Goal: Task Accomplishment & Management: Manage account settings

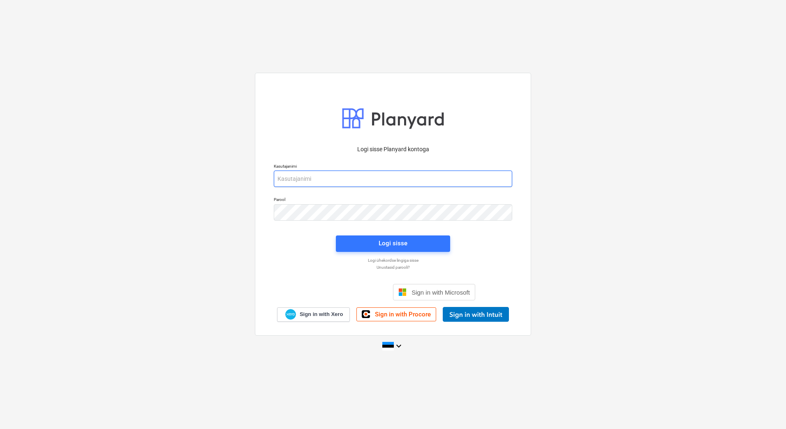
click at [404, 178] on input "email" at bounding box center [393, 179] width 238 height 16
type input "[EMAIL_ADDRESS][DOMAIN_NAME]"
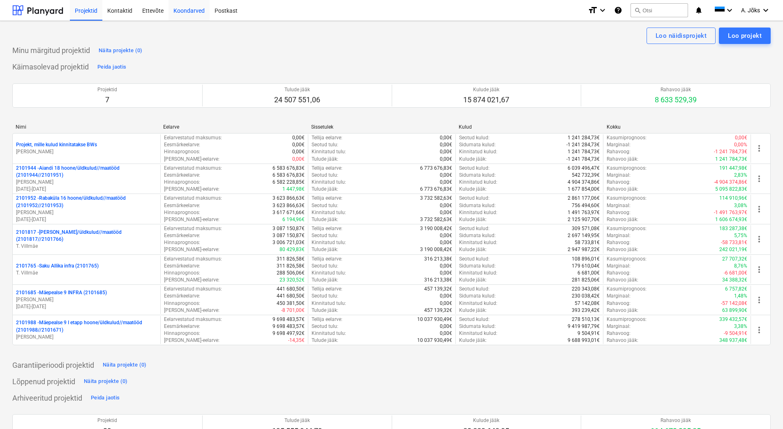
click at [198, 11] on div "Koondarved" at bounding box center [189, 10] width 41 height 21
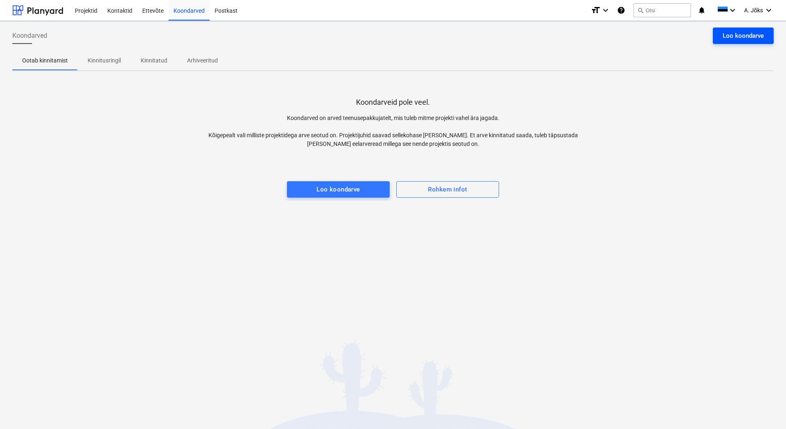
click at [741, 34] on div "Loo koondarve" at bounding box center [743, 35] width 41 height 11
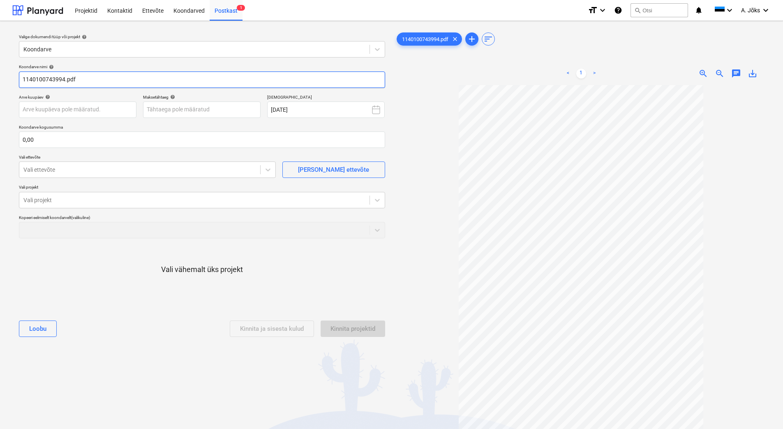
click at [23, 78] on input "1140100743994.pdf" at bounding box center [202, 80] width 366 height 16
paste input "[PERSON_NAME] GROUP AS"
type input "[PERSON_NAME] GROUP AS arve 1140100743994.pdf"
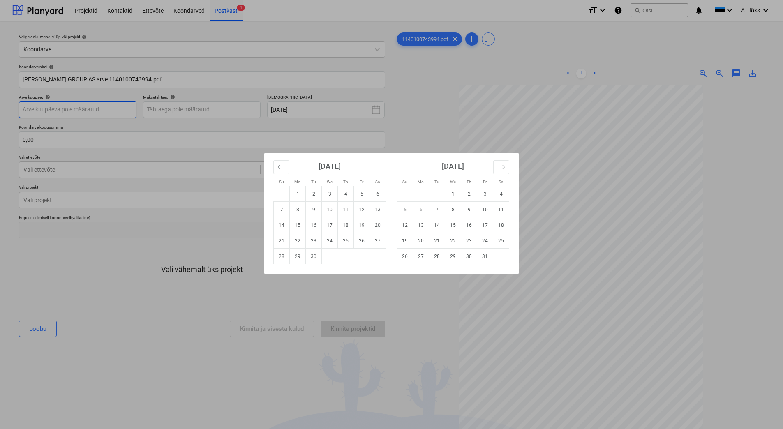
click at [80, 109] on body "Projektid Kontaktid Ettevõte Koondarved Postkast 1 format_size keyboard_arrow_d…" at bounding box center [391, 214] width 783 height 429
click at [332, 211] on td "10" at bounding box center [330, 210] width 16 height 16
type input "[DATE]"
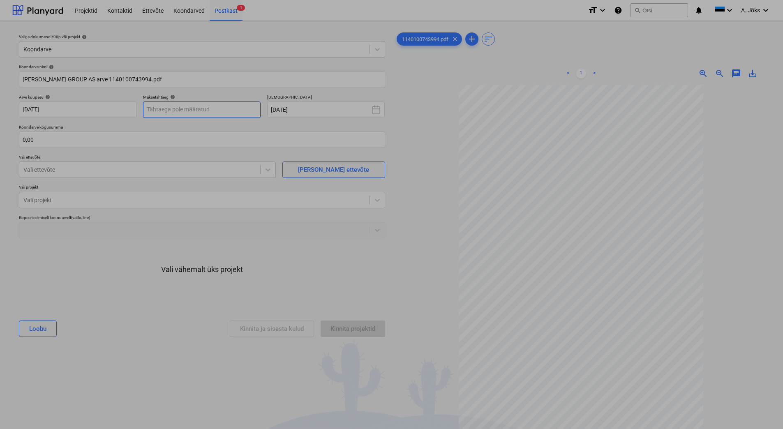
click at [214, 110] on body "Projektid Kontaktid Ettevõte Koondarved Postkast 1 format_size keyboard_arrow_d…" at bounding box center [391, 214] width 783 height 429
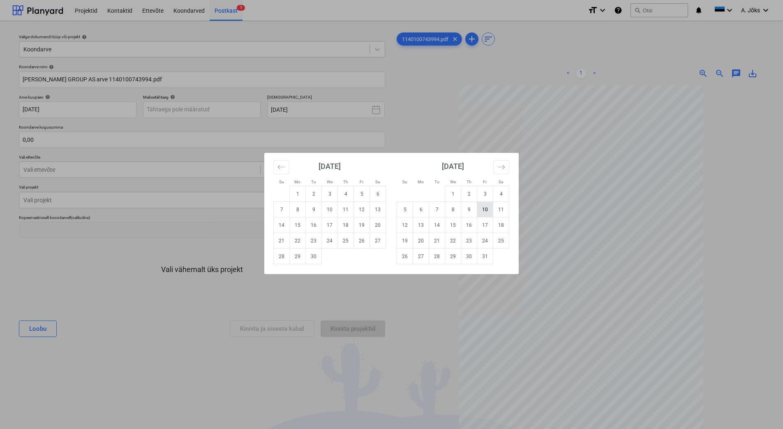
click at [481, 211] on td "10" at bounding box center [485, 210] width 16 height 16
type input "[DATE]"
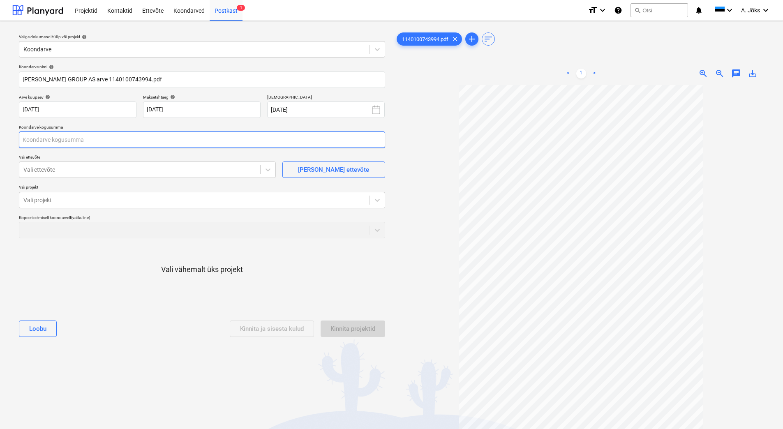
click at [175, 140] on input "text" at bounding box center [202, 140] width 366 height 16
type input "97,45"
click at [114, 163] on div "Vali ettevõte" at bounding box center [147, 170] width 257 height 16
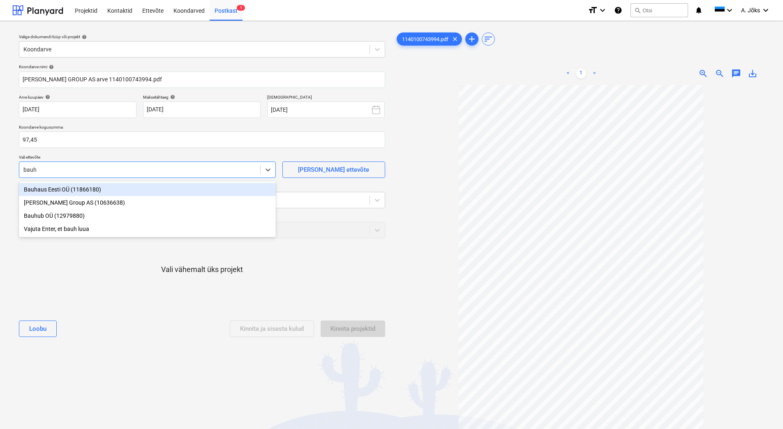
type input "bauho"
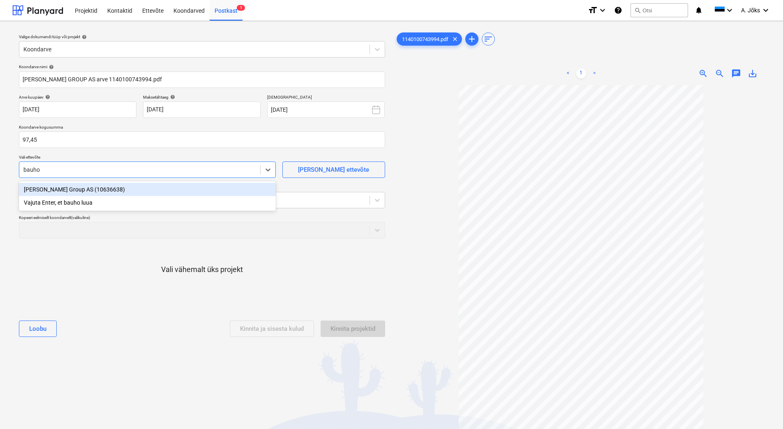
click at [98, 190] on div "[PERSON_NAME] Group AS (10636638)" at bounding box center [147, 189] width 257 height 13
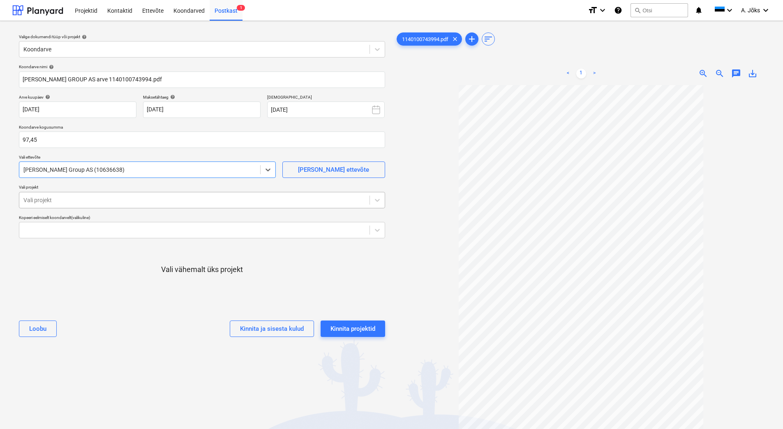
click at [95, 199] on div at bounding box center [194, 200] width 342 height 8
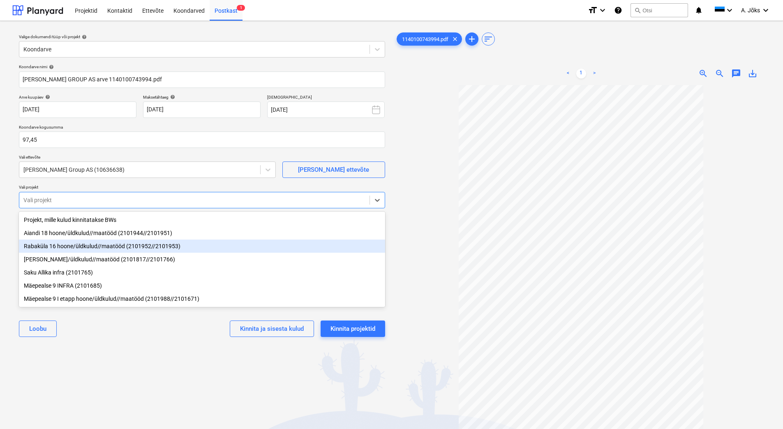
click at [94, 251] on div "Rabaküla 16 hoone/üldkulud//maatööd (2101952//2101953)" at bounding box center [202, 246] width 366 height 13
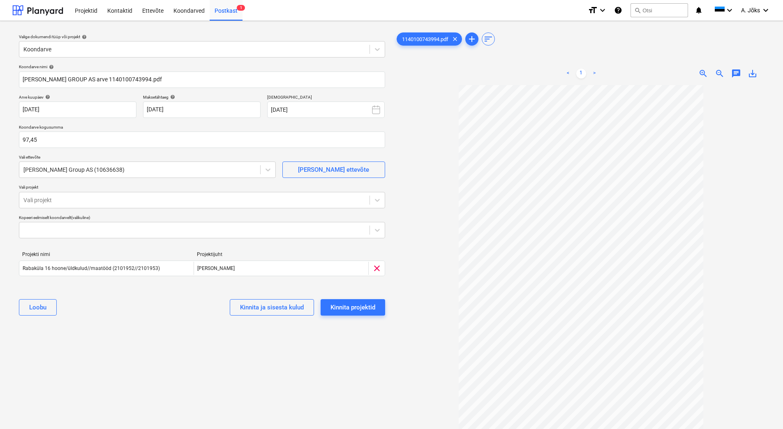
click at [134, 360] on div "Valige dokumendi tüüp või projekt help Koondarve Koondarve nimi help [PERSON_NA…" at bounding box center [201, 261] width 379 height 467
click at [347, 303] on div "Kinnita projektid" at bounding box center [352, 307] width 45 height 11
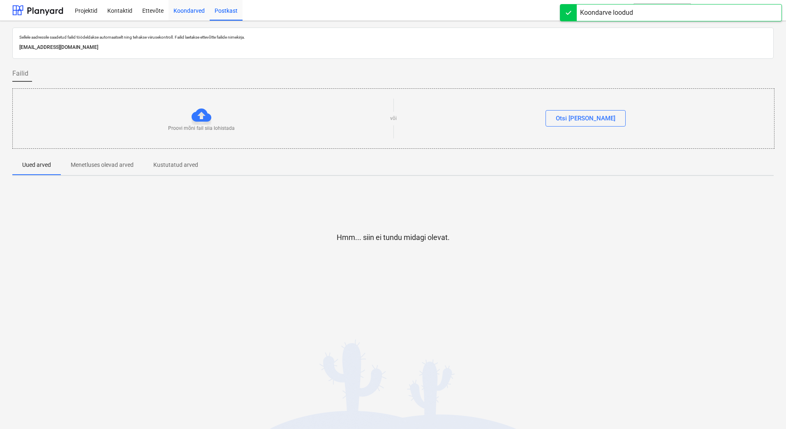
click at [190, 12] on div "Koondarved" at bounding box center [189, 10] width 41 height 21
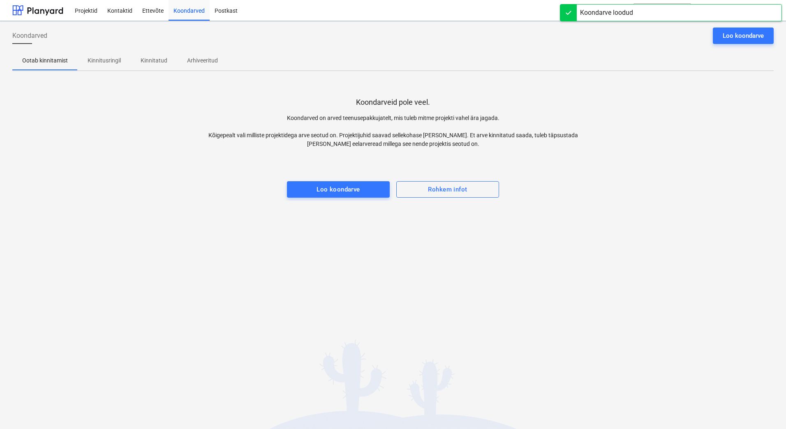
click at [108, 59] on p "Kinnitusringil" at bounding box center [104, 60] width 33 height 9
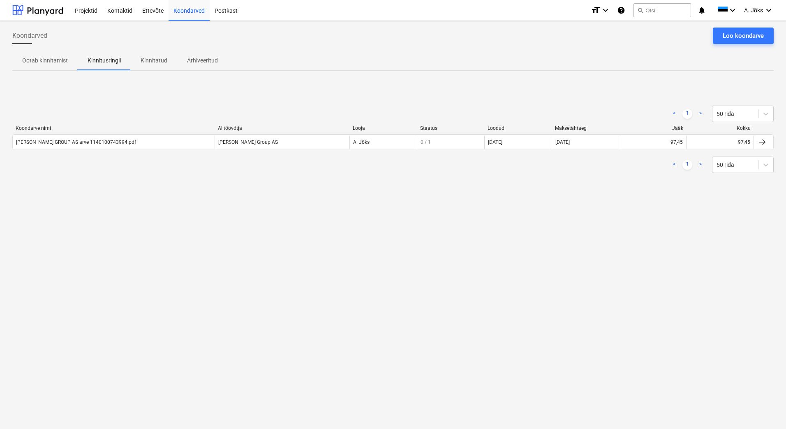
click at [166, 205] on div "Koondarved Loo koondarve Ootab kinnitamist Kinnitusringil Kinnitatud Arhiveerit…" at bounding box center [393, 225] width 786 height 408
click at [732, 42] on button "Loo koondarve" at bounding box center [743, 36] width 61 height 16
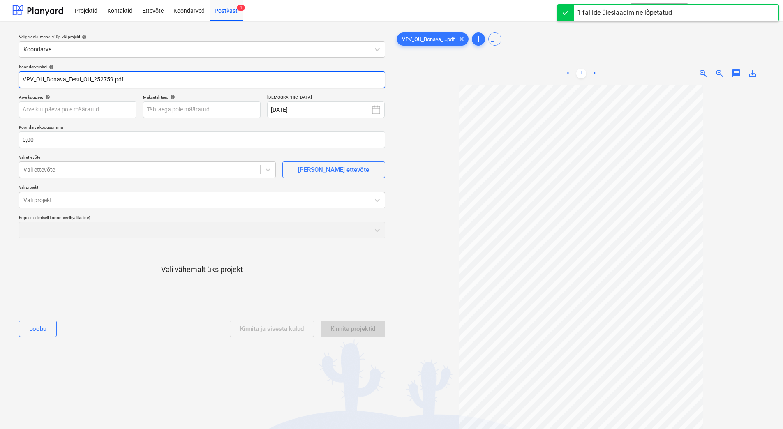
drag, startPoint x: 94, startPoint y: 78, endPoint x: -21, endPoint y: 67, distance: 115.2
click at [0, 67] on html "Projektid Kontaktid Ettevõte Koondarved Postkast 1 format_size keyboard_arrow_d…" at bounding box center [391, 214] width 783 height 429
paste input "OÜ"
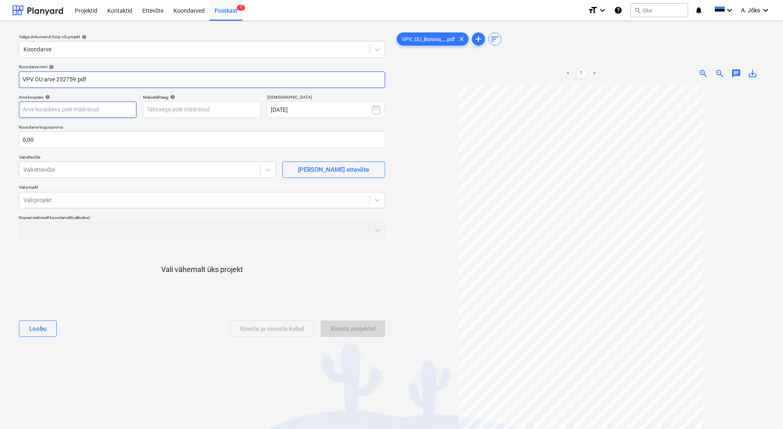
type input "VPV OU arve 252759.pdf"
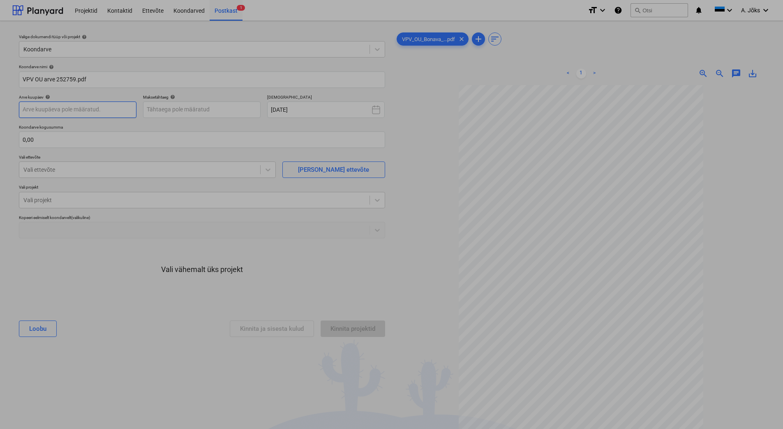
click at [106, 111] on body "Projektid Kontaktid Ettevõte Koondarved Postkast 1 format_size keyboard_arrow_d…" at bounding box center [391, 214] width 783 height 429
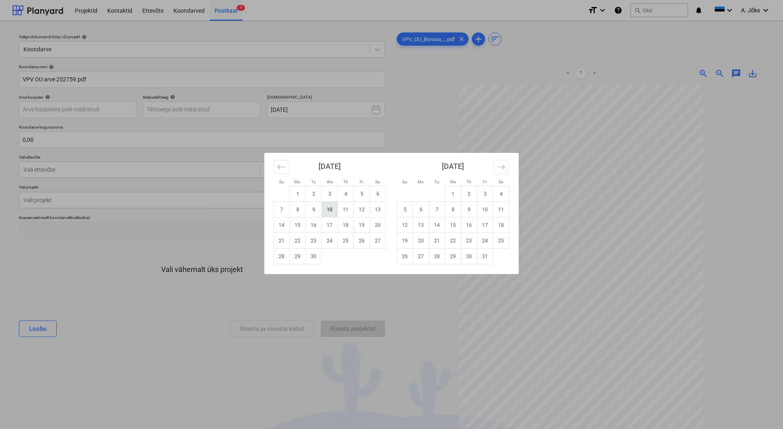
click at [325, 206] on td "10" at bounding box center [330, 210] width 16 height 16
type input "[DATE]"
click at [223, 111] on body "Projektid Kontaktid Ettevõte Koondarved Postkast 1 format_size keyboard_arrow_d…" at bounding box center [391, 214] width 783 height 429
click at [332, 222] on td "17" at bounding box center [330, 225] width 16 height 16
type input "[DATE]"
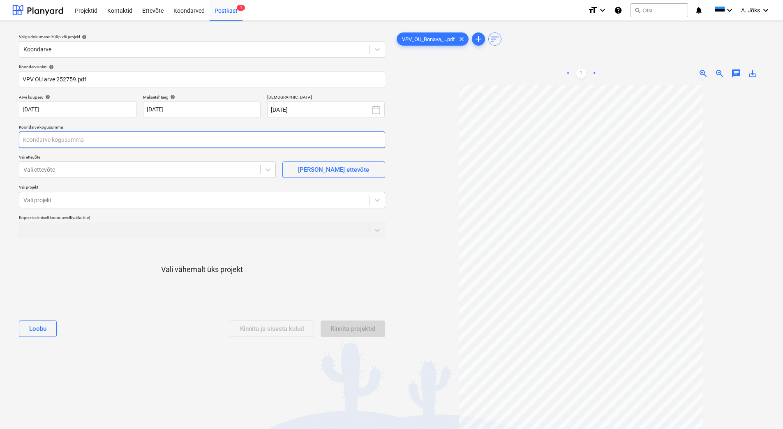
click at [168, 140] on input "text" at bounding box center [202, 140] width 366 height 16
type input "24,00"
click at [160, 175] on div "Vali ettevõte" at bounding box center [139, 170] width 241 height 12
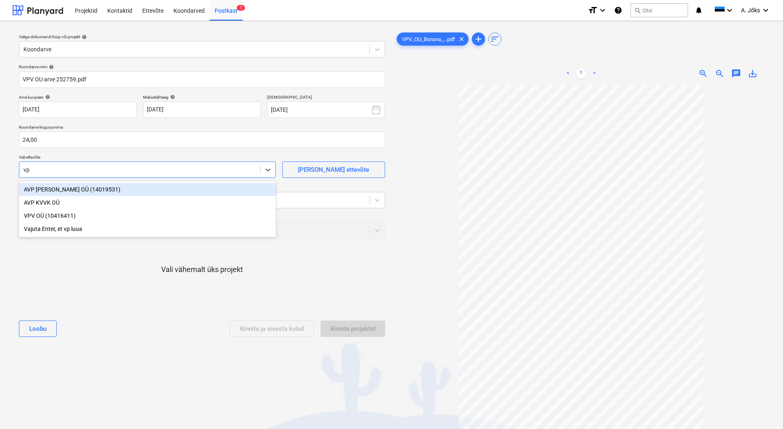
type input "vpv"
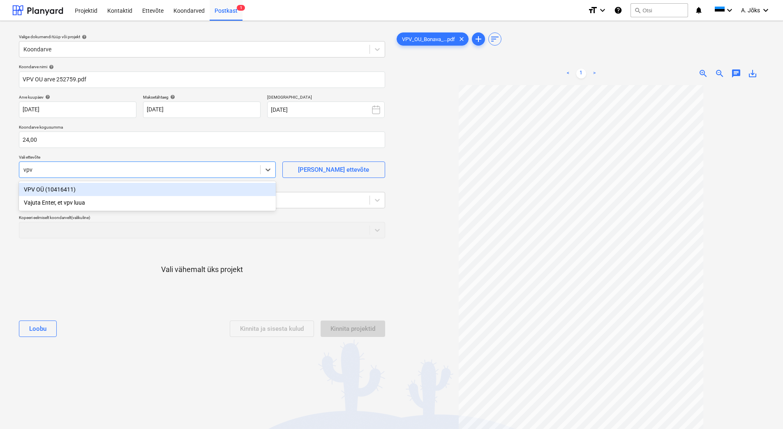
click at [125, 192] on div "VPV OÜ (10416411)" at bounding box center [147, 189] width 257 height 13
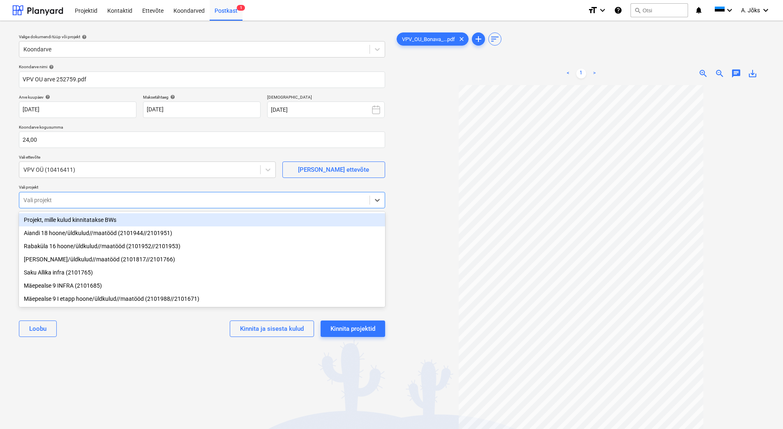
click at [123, 194] on div "Vali projekt" at bounding box center [194, 200] width 350 height 12
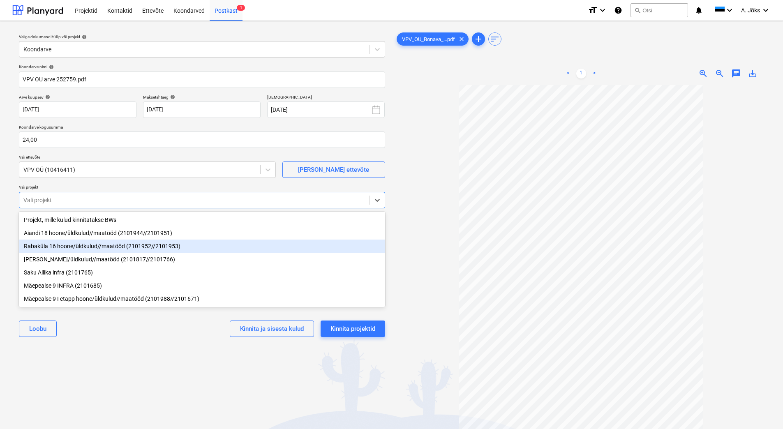
click at [101, 252] on div "Rabaküla 16 hoone/üldkulud//maatööd (2101952//2101953)" at bounding box center [202, 246] width 366 height 13
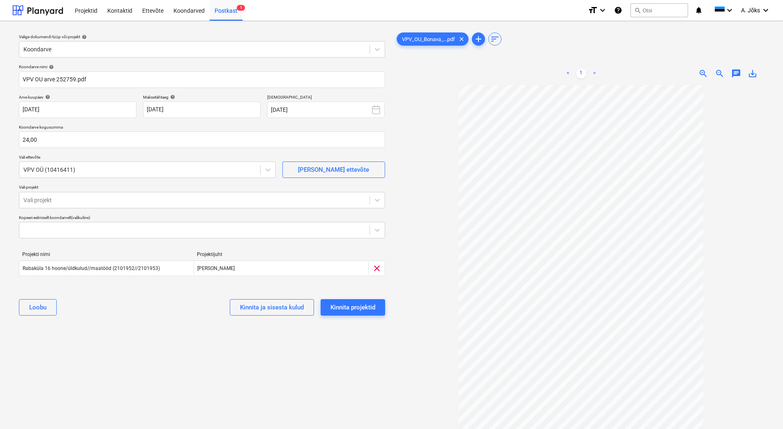
click at [120, 348] on div "Valige dokumendi tüüp või projekt help Koondarve Koondarve nimi help VPV OU arv…" at bounding box center [201, 261] width 379 height 467
drag, startPoint x: 735, startPoint y: 71, endPoint x: 724, endPoint y: 81, distance: 14.8
click at [735, 71] on span "chat" at bounding box center [736, 74] width 10 height 10
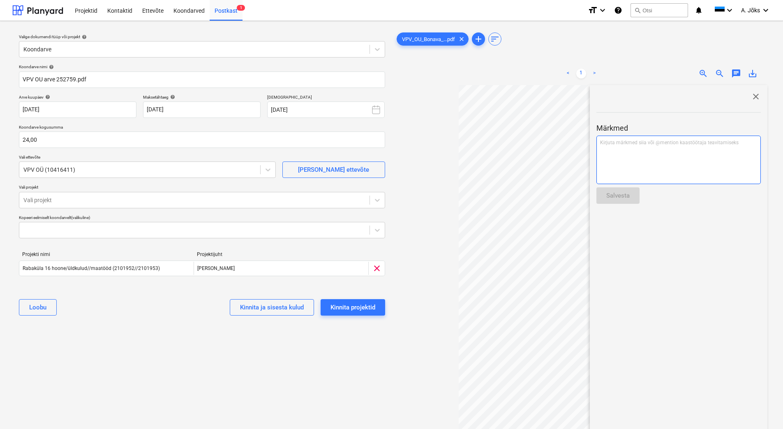
click at [673, 152] on div "Kirjuta märkmed siia või @mention kaastöötaja teavitamiseks ﻿" at bounding box center [678, 160] width 164 height 49
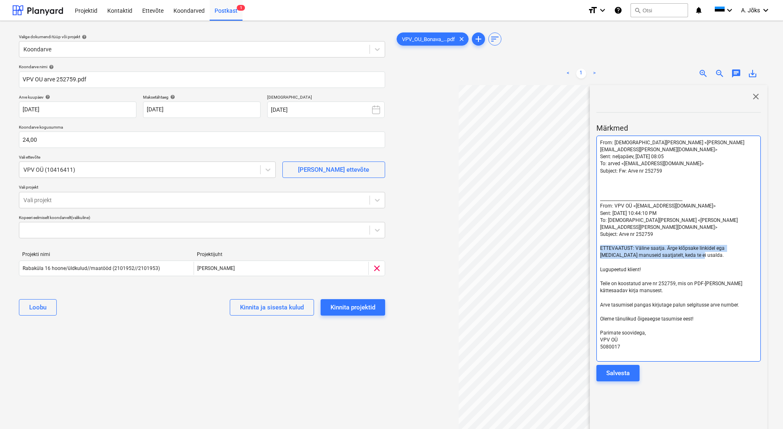
drag, startPoint x: 687, startPoint y: 243, endPoint x: 594, endPoint y: 235, distance: 93.2
click at [594, 235] on div "close Märkmed From: [PERSON_NAME] <[PERSON_NAME][EMAIL_ADDRESS][PERSON_NAME][DO…" at bounding box center [679, 294] width 178 height 419
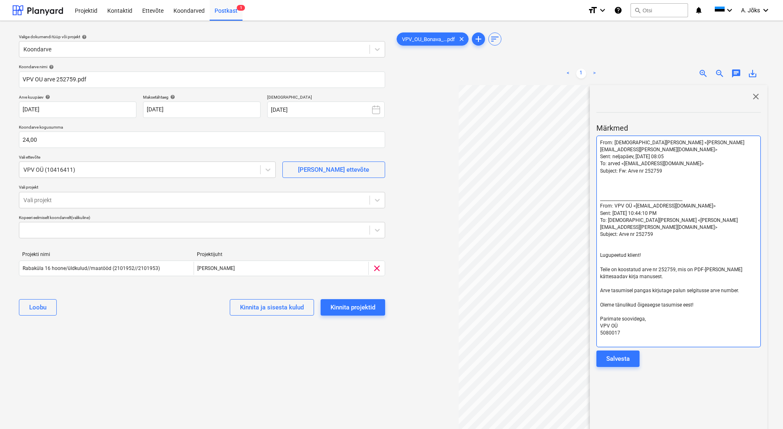
click at [609, 189] on p "﻿" at bounding box center [678, 192] width 157 height 7
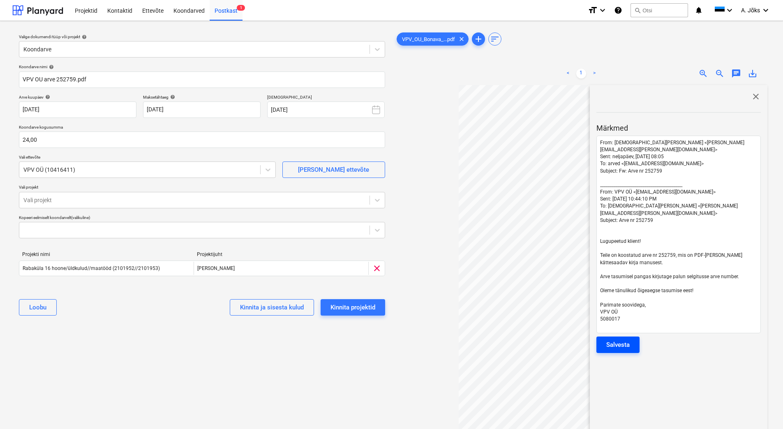
click at [612, 340] on div "Salvesta" at bounding box center [617, 345] width 23 height 11
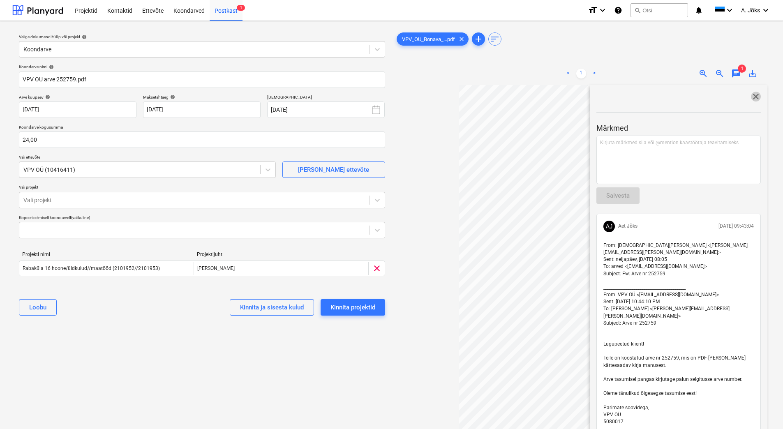
click at [751, 95] on span "close" at bounding box center [756, 97] width 10 height 10
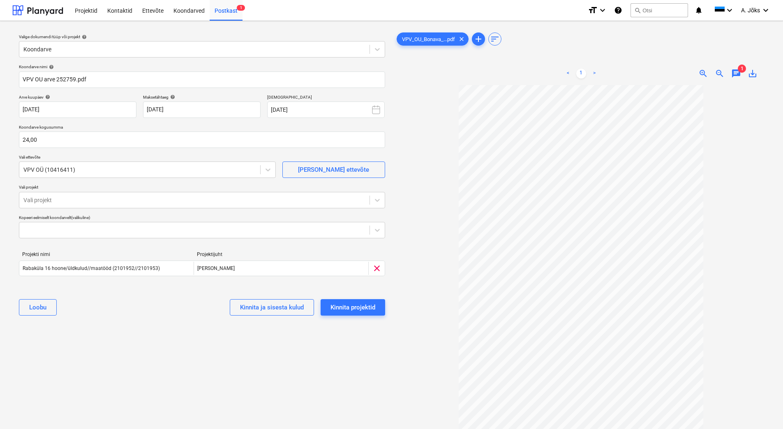
click at [179, 344] on div "Valige dokumendi tüüp või projekt help Koondarve Koondarve nimi help VPV OU arv…" at bounding box center [201, 261] width 379 height 467
click at [342, 307] on div "Kinnita projektid" at bounding box center [352, 307] width 45 height 11
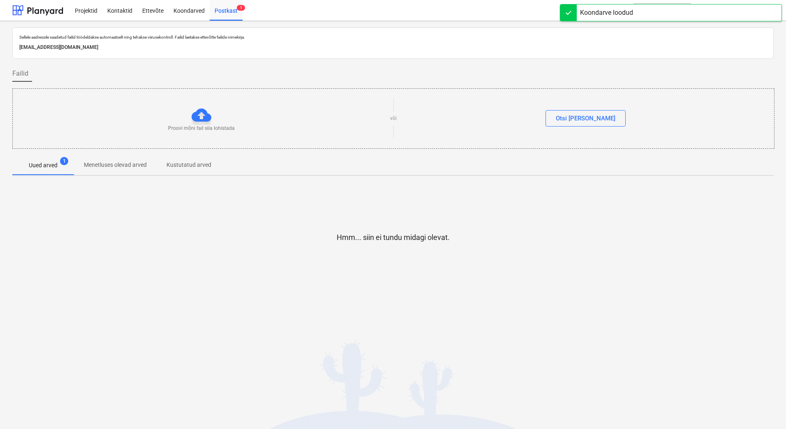
click at [196, 9] on div "Koondarved" at bounding box center [189, 10] width 41 height 21
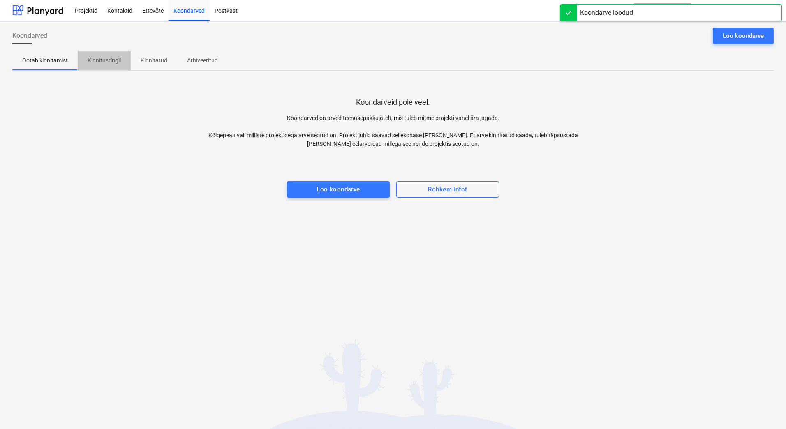
click at [104, 61] on p "Kinnitusringil" at bounding box center [104, 60] width 33 height 9
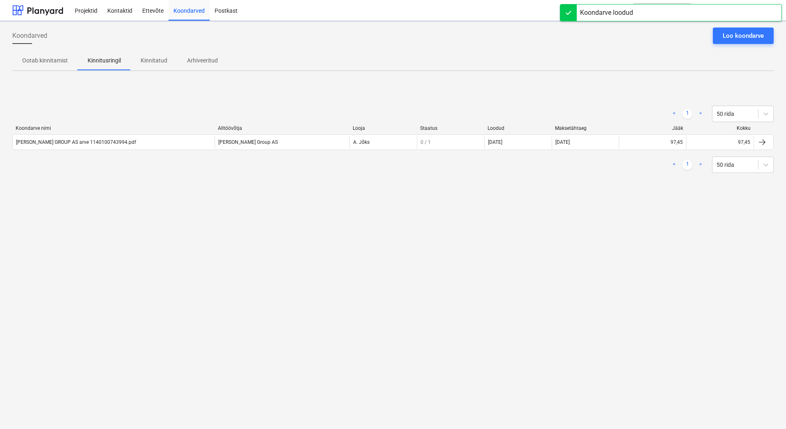
click at [559, 249] on div "Koondarved Loo koondarve Ootab kinnitamist Kinnitusringil Kinnitatud Arhiveerit…" at bounding box center [393, 225] width 786 height 408
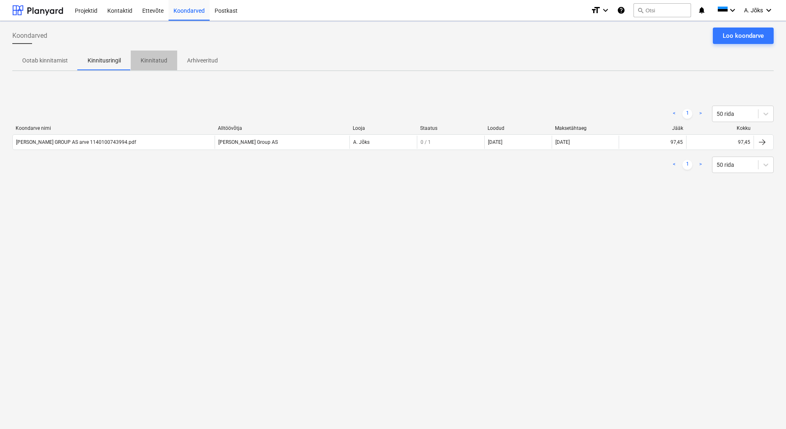
click at [158, 57] on p "Kinnitatud" at bounding box center [154, 60] width 27 height 9
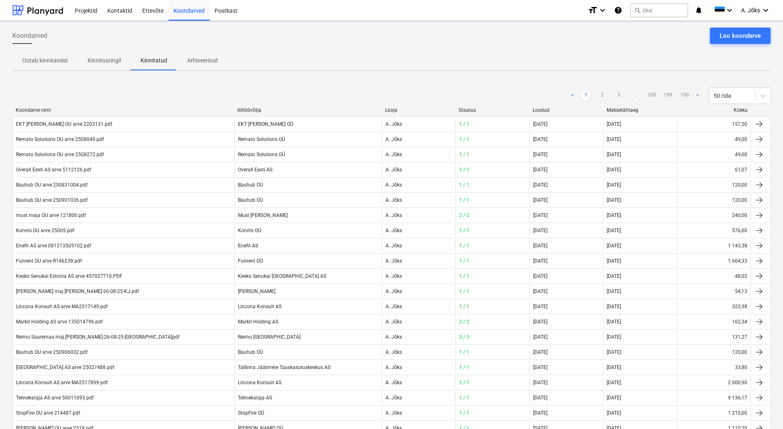
click at [102, 60] on p "Kinnitusringil" at bounding box center [104, 60] width 33 height 9
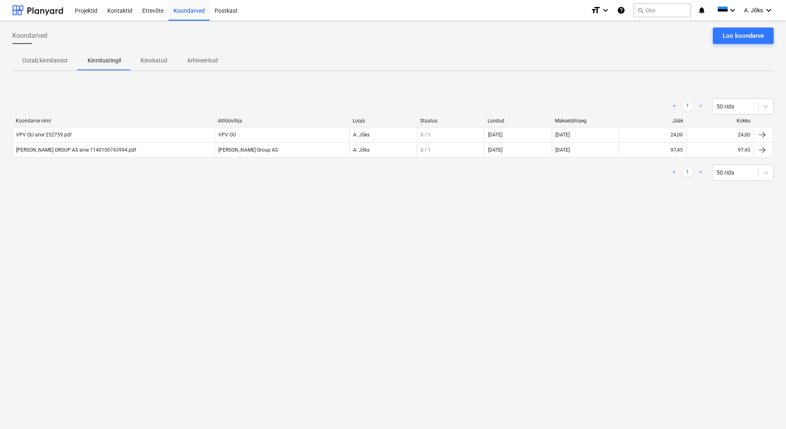
click at [346, 49] on div "Koondarved Loo koondarve" at bounding box center [392, 39] width 761 height 23
click at [740, 38] on div "Loo koondarve" at bounding box center [743, 35] width 41 height 11
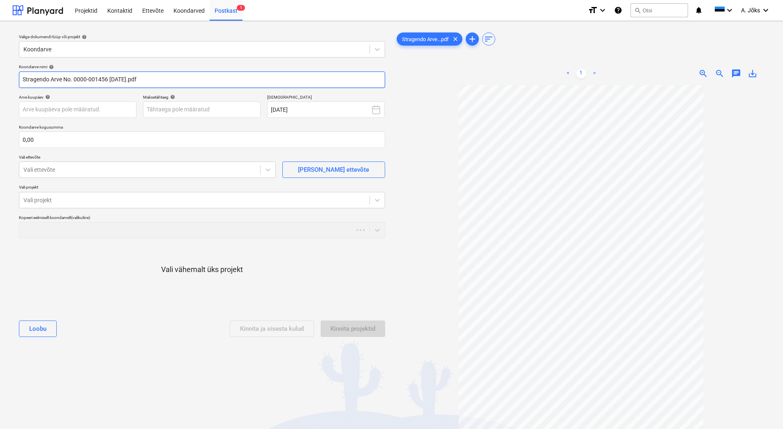
drag, startPoint x: 138, startPoint y: 78, endPoint x: -5, endPoint y: 72, distance: 143.2
click at [0, 72] on html "Projektid Kontaktid Ettevõte Koondarved Postkast 1 format_size keyboard_arrow_d…" at bounding box center [391, 214] width 783 height 429
paste input "text"
type input "Stragendo OU arve 1456.pdf"
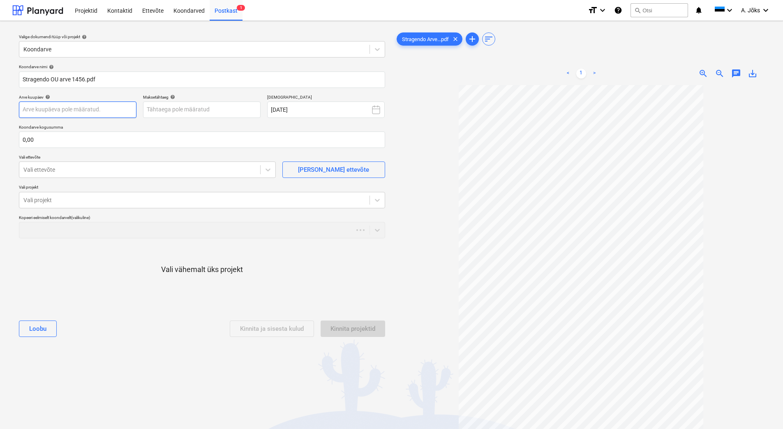
click at [73, 115] on body "Projektid Kontaktid Ettevõte Koondarved Postkast 1 format_size keyboard_arrow_d…" at bounding box center [391, 214] width 783 height 429
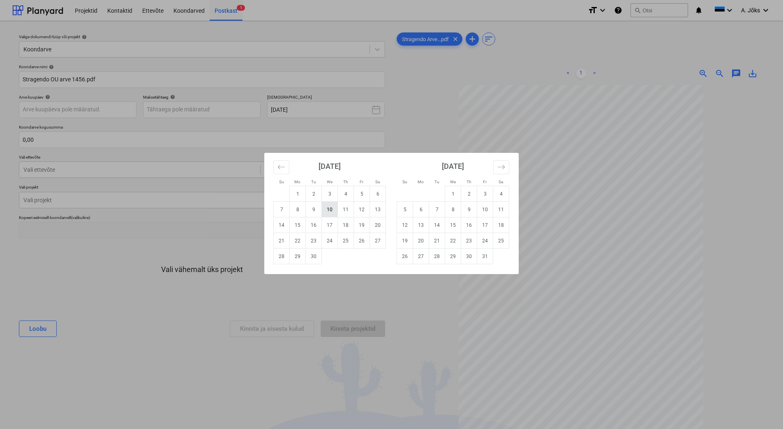
click at [330, 210] on td "10" at bounding box center [330, 210] width 16 height 16
type input "[DATE]"
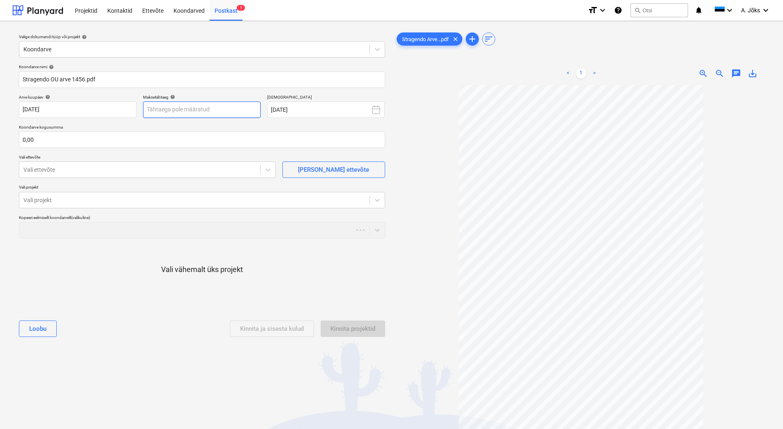
click at [236, 114] on body "Projektid Kontaktid Ettevõte Koondarved Postkast 1 format_size keyboard_arrow_d…" at bounding box center [391, 214] width 783 height 429
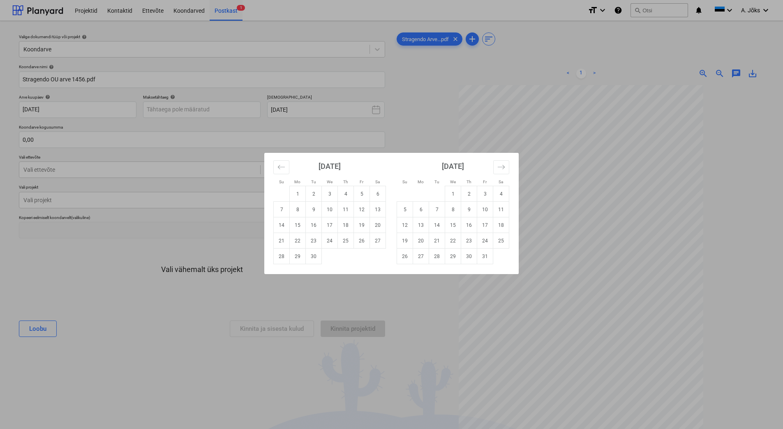
drag, startPoint x: 361, startPoint y: 212, endPoint x: 357, endPoint y: 210, distance: 4.3
click at [361, 211] on td "12" at bounding box center [362, 210] width 16 height 16
type input "[DATE]"
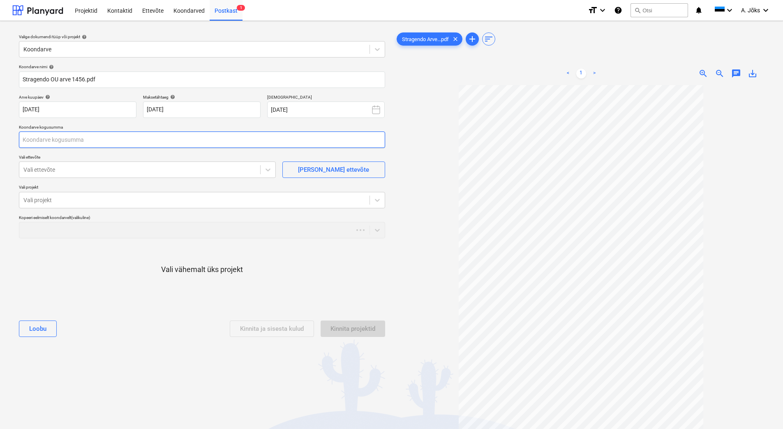
click at [160, 141] on input "text" at bounding box center [202, 140] width 366 height 16
type input "100,00"
click at [129, 170] on div at bounding box center [139, 170] width 233 height 8
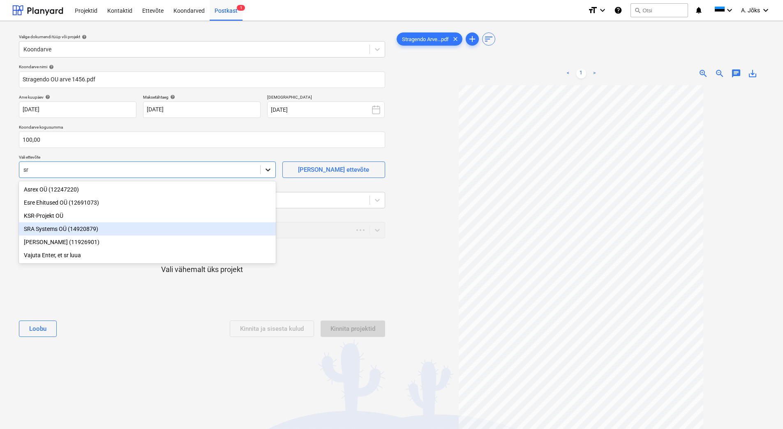
type input "s"
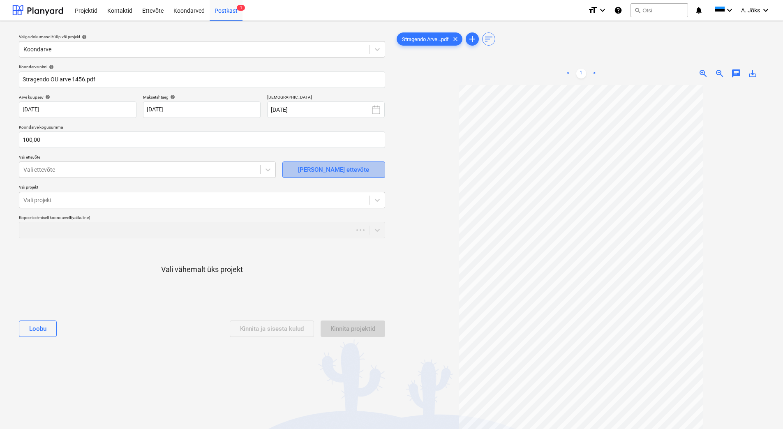
click at [349, 168] on div "[PERSON_NAME] ettevõte" at bounding box center [333, 169] width 71 height 11
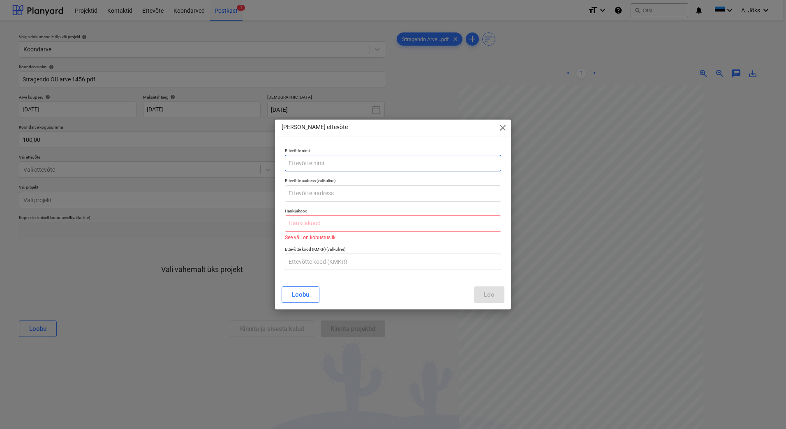
click at [348, 165] on input "text" at bounding box center [393, 163] width 216 height 16
paste input "Stragendo"
type input "Stragendo OÜ"
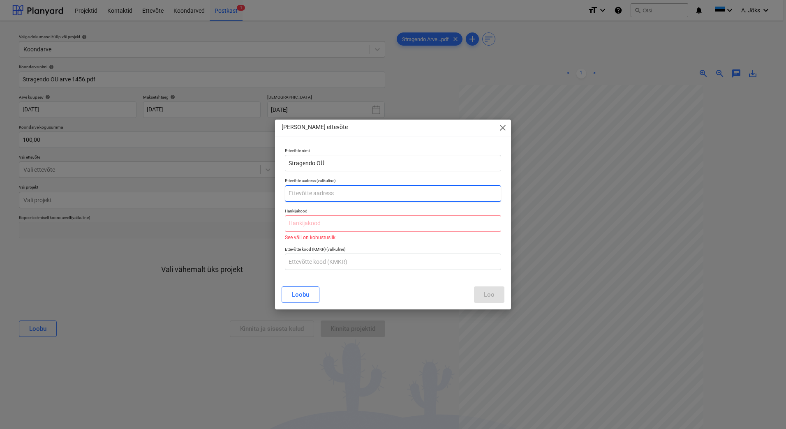
click at [350, 192] on input "text" at bounding box center [393, 193] width 216 height 16
paste input "Suur-Sõjamäe Põik 9,"
type input "Suur-[STREET_ADDRESS]"
click at [348, 222] on input "text" at bounding box center [393, 223] width 216 height 16
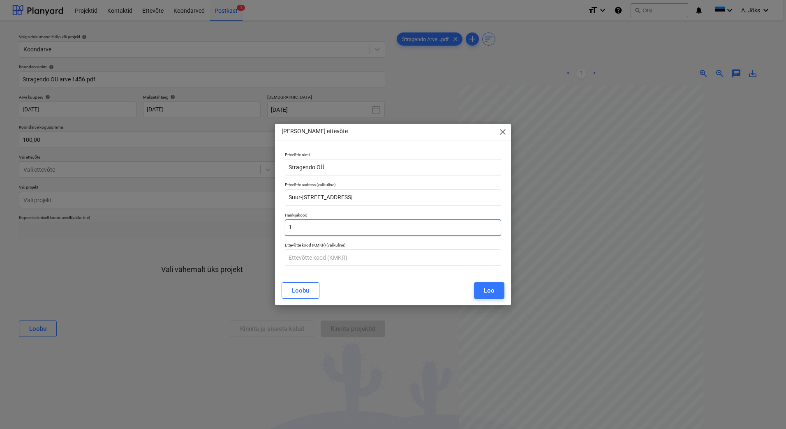
type input "1"
click at [314, 227] on input "1" at bounding box center [393, 227] width 216 height 16
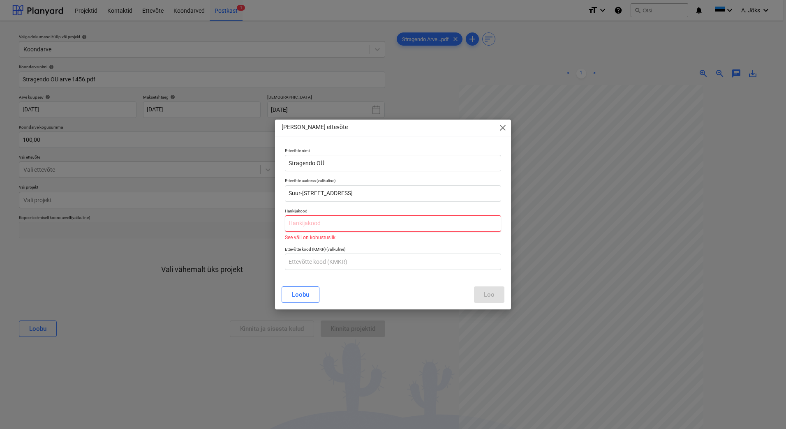
paste input "10717331"
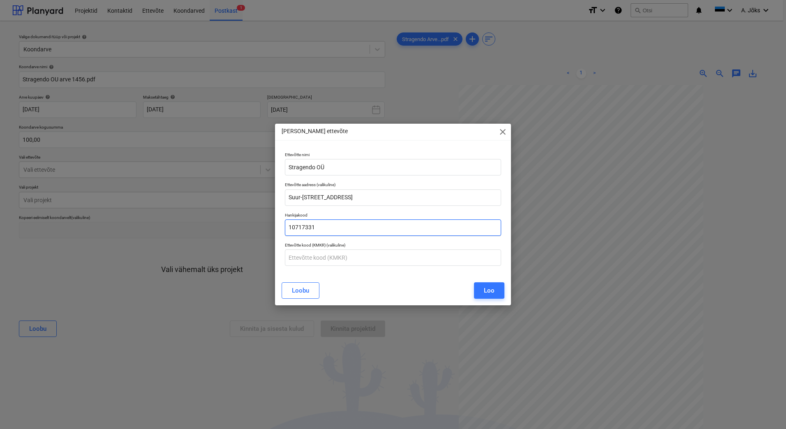
type input "10717331"
click at [333, 262] on input "text" at bounding box center [393, 257] width 216 height 16
paste input "EE100666195"
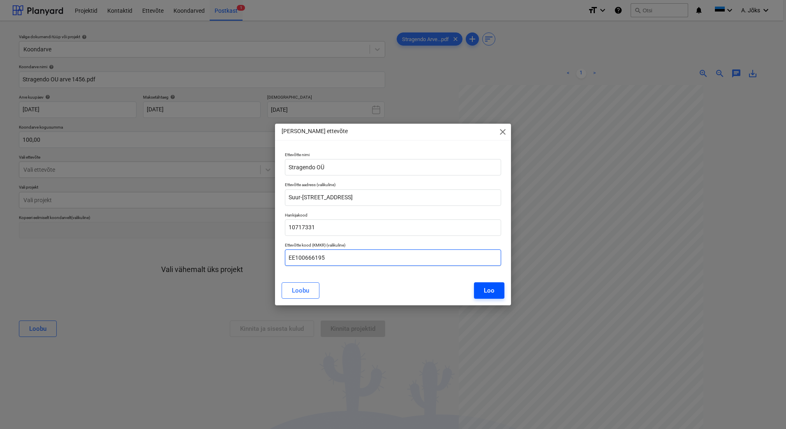
type input "EE100666195"
click at [484, 293] on div "Loo" at bounding box center [489, 290] width 11 height 11
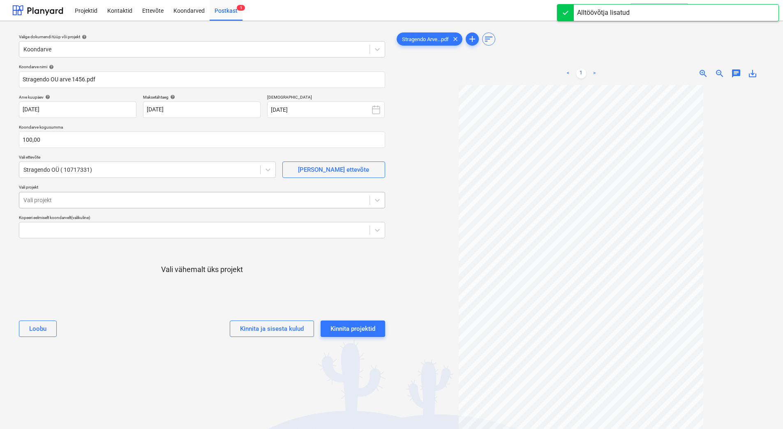
click at [170, 202] on div at bounding box center [194, 200] width 342 height 8
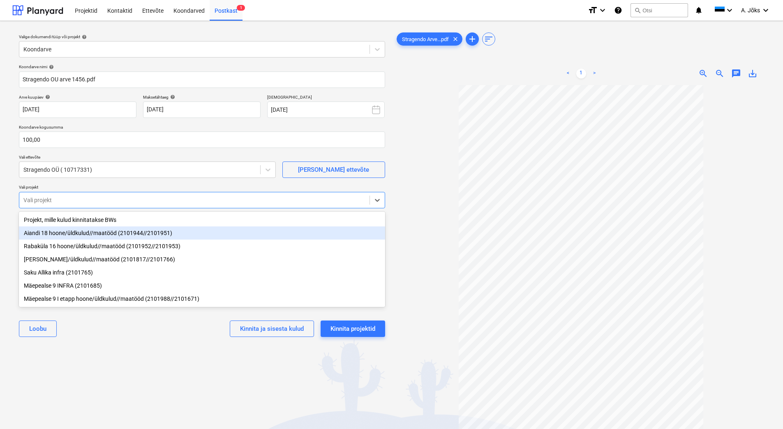
click at [155, 233] on div "Aiandi 18 hoone/üldkulud//maatööd (2101944//2101951)" at bounding box center [202, 232] width 366 height 13
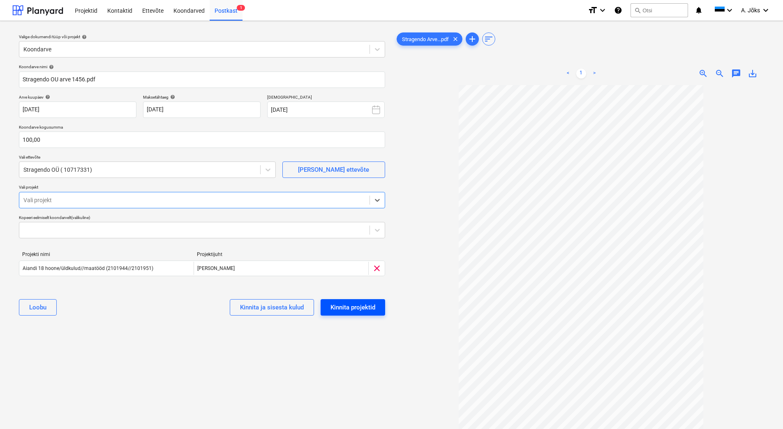
click at [373, 306] on div "Kinnita projektid" at bounding box center [352, 307] width 45 height 11
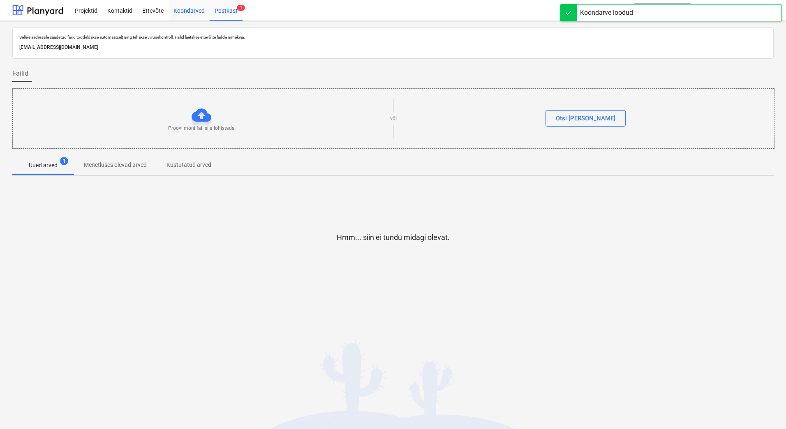
click at [190, 11] on div "Koondarved" at bounding box center [189, 10] width 41 height 21
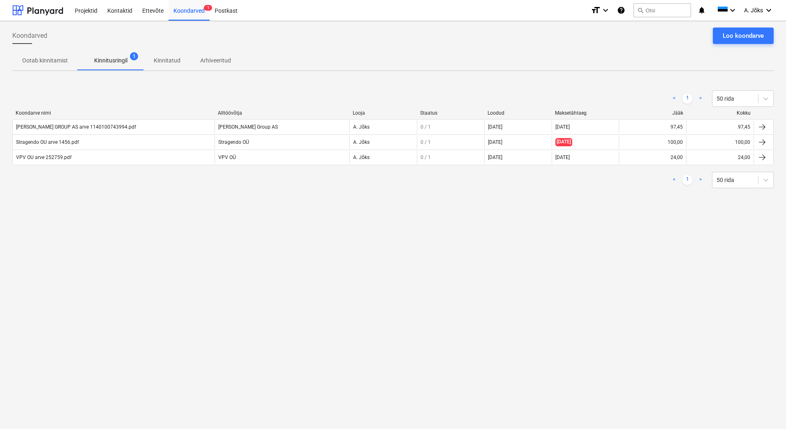
click at [118, 213] on div "Koondarved Loo koondarve Ootab kinnitamist Kinnitusringil 1 Kinnitatud Arhiveer…" at bounding box center [393, 225] width 786 height 408
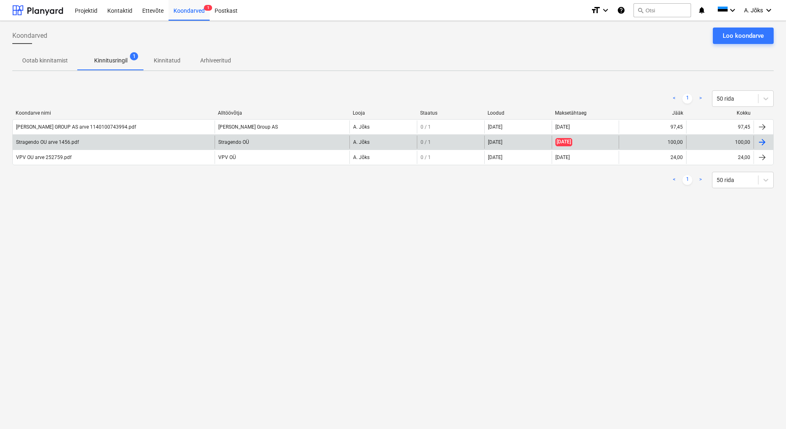
click at [50, 145] on div "Stragendo OU arve 1456.pdf" at bounding box center [47, 142] width 63 height 6
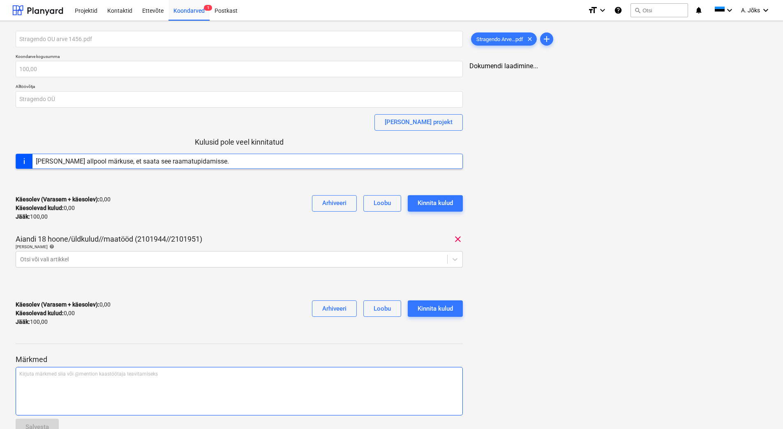
click at [76, 387] on div "Kirjuta märkmed siia või @mention kaastöötaja teavitamiseks ﻿" at bounding box center [239, 391] width 447 height 49
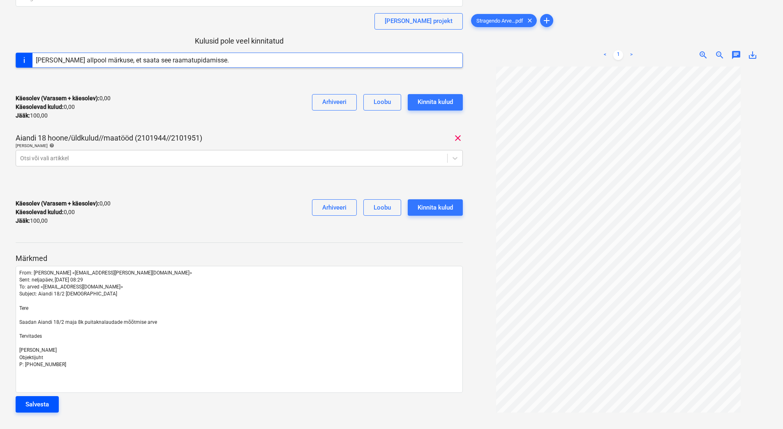
click at [46, 404] on div "Salvesta" at bounding box center [36, 404] width 23 height 11
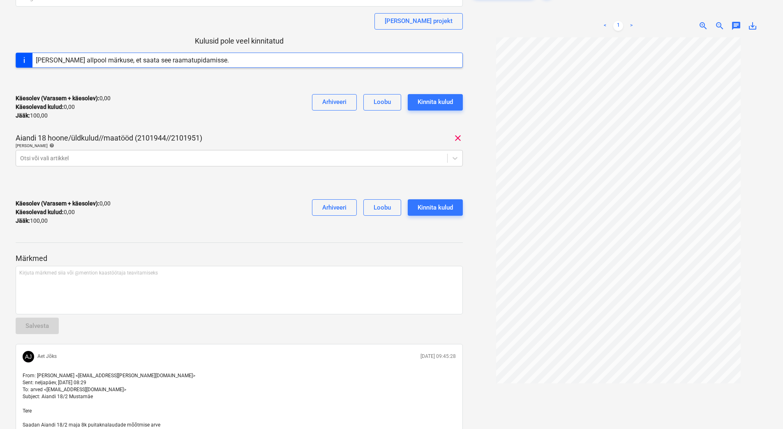
scroll to position [0, 0]
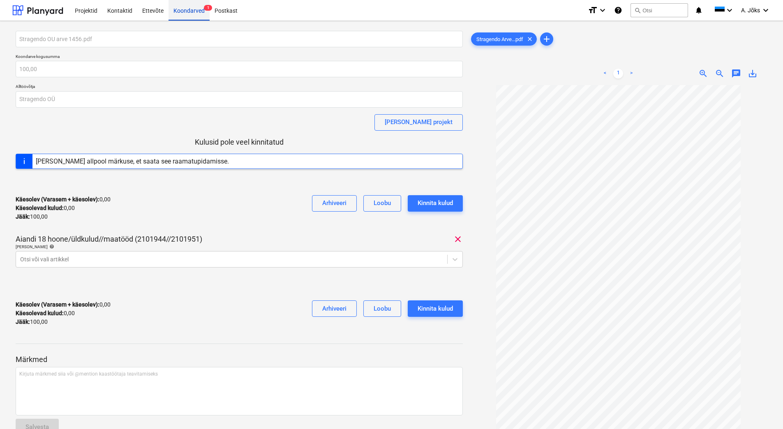
click at [190, 11] on div "Koondarved 1" at bounding box center [189, 10] width 41 height 21
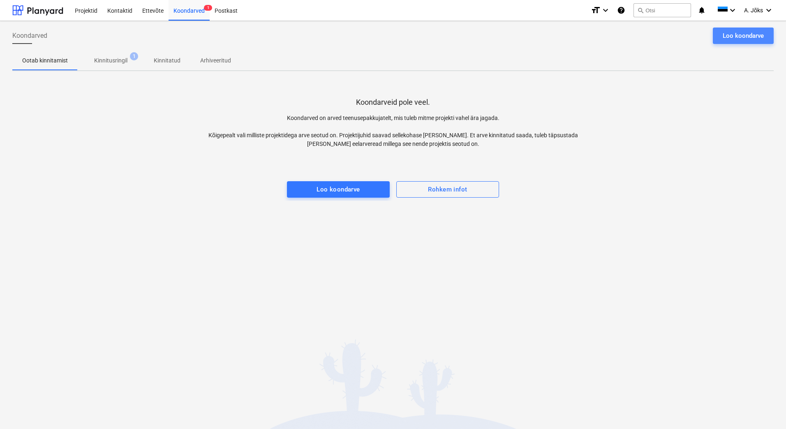
click at [728, 33] on div "Loo koondarve" at bounding box center [743, 35] width 41 height 11
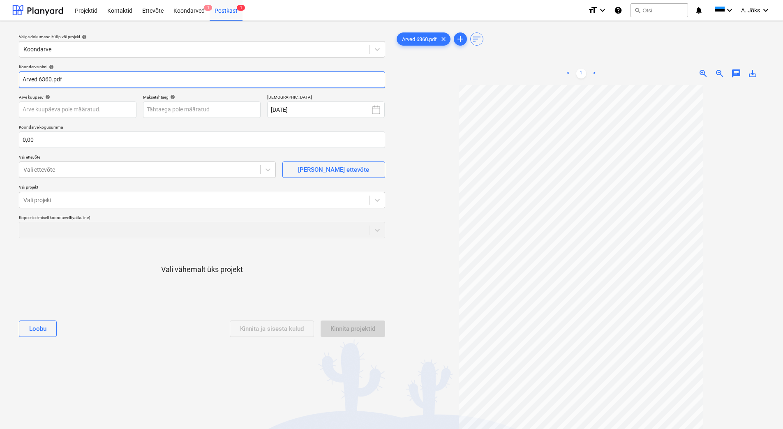
click at [37, 79] on input "Arved 6360.pdf" at bounding box center [202, 80] width 366 height 16
click at [24, 79] on input "Arve 6360.pdf" at bounding box center [202, 80] width 366 height 16
paste input "A-Hoolduse ja Puhastuse OÜ"
type input "A-Hoolduse ja Puhastuse OU arve 6360.pdf"
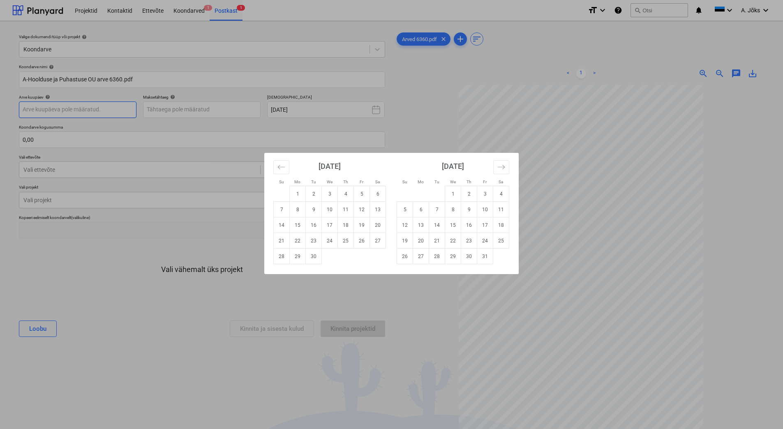
click at [87, 113] on body "Projektid Kontaktid Ettevõte Koondarved 1 Postkast 1 format_size keyboard_arrow…" at bounding box center [391, 214] width 783 height 429
click at [352, 212] on td "11" at bounding box center [346, 210] width 16 height 16
type input "[DATE]"
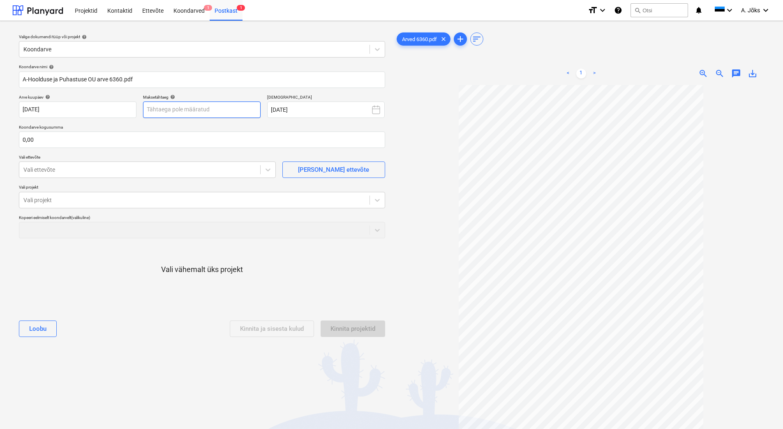
click at [227, 108] on body "Projektid Kontaktid Ettevõte Koondarved 1 Postkast 1 format_size keyboard_arrow…" at bounding box center [391, 214] width 783 height 429
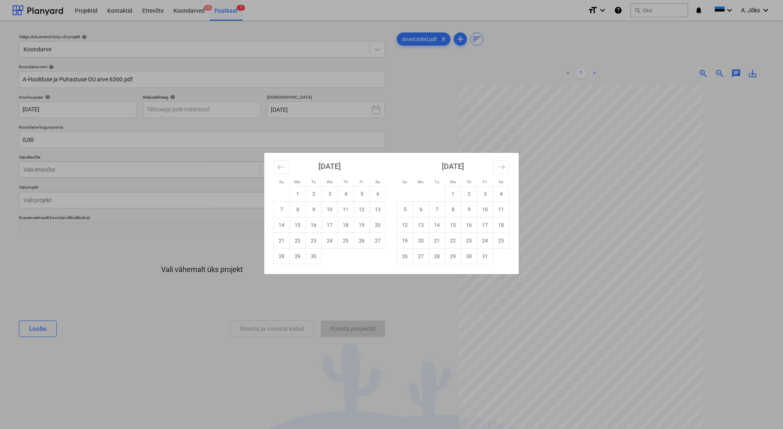
click at [349, 240] on td "25" at bounding box center [346, 241] width 16 height 16
type input "[DATE]"
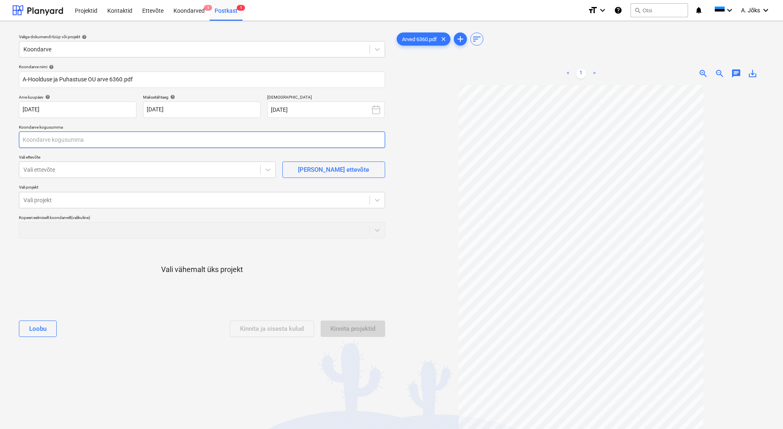
click at [101, 143] on input "text" at bounding box center [202, 140] width 366 height 16
type input "282,26"
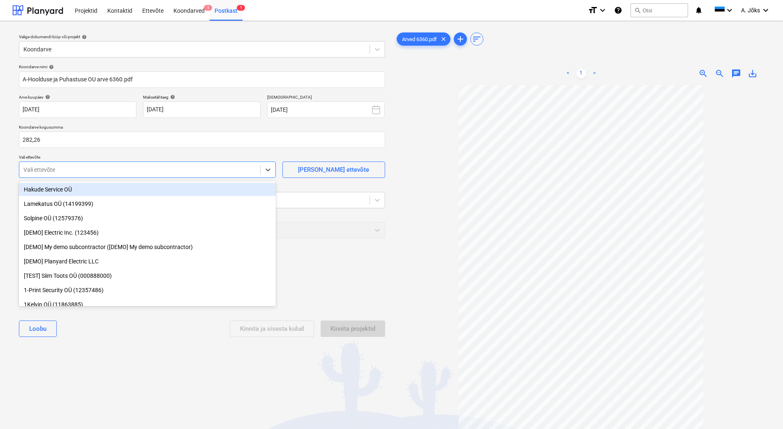
click at [97, 170] on div at bounding box center [139, 170] width 233 height 8
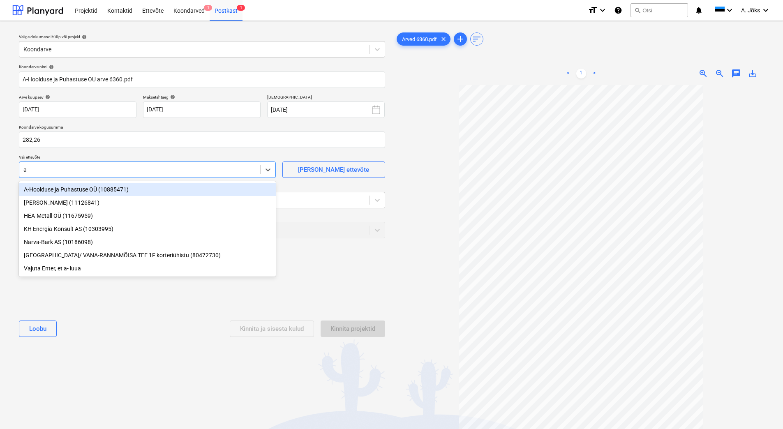
type input "a-h"
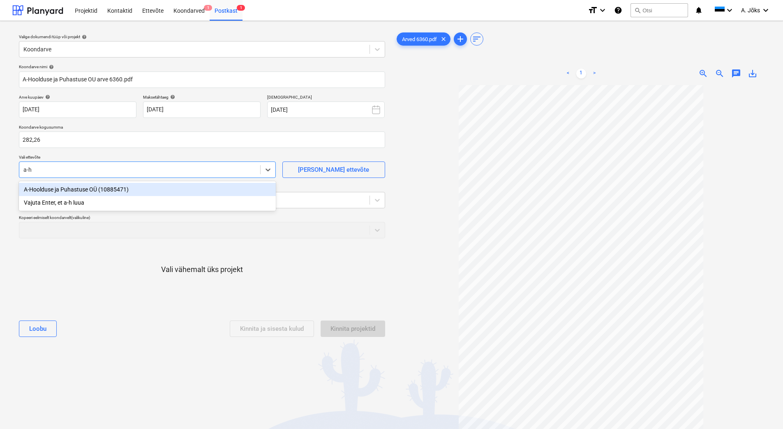
click at [85, 191] on div "A-Hoolduse ja Puhastuse OÜ (10885471)" at bounding box center [147, 189] width 257 height 13
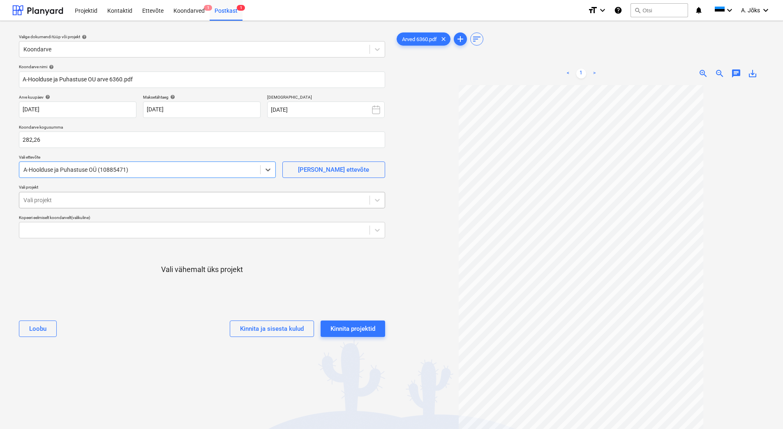
click at [85, 200] on div at bounding box center [194, 200] width 342 height 8
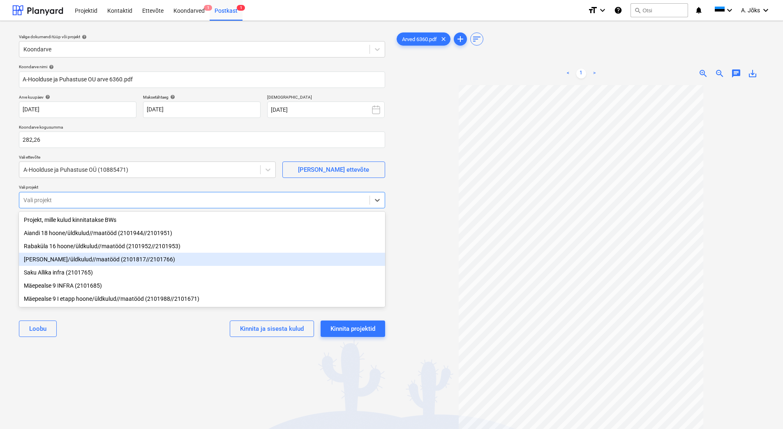
click at [91, 262] on div "[PERSON_NAME]/üldkulud//maatööd (2101817//2101766)" at bounding box center [202, 259] width 366 height 13
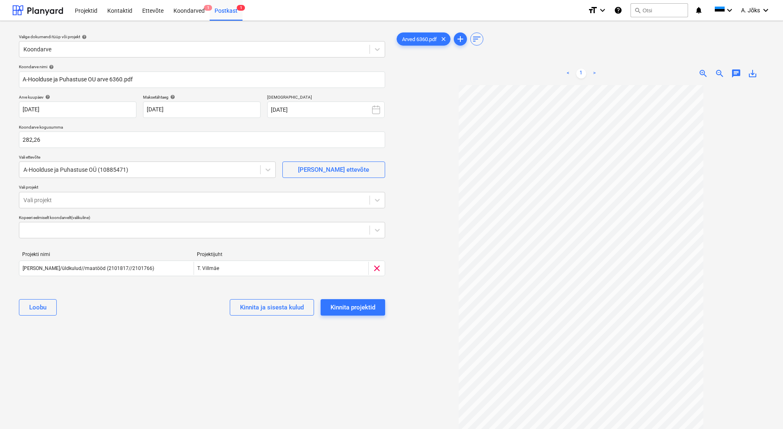
click at [132, 350] on div "Valige dokumendi tüüp või projekt help Koondarve Koondarve nimi help A-Hoolduse…" at bounding box center [201, 261] width 379 height 467
click at [363, 308] on div "Kinnita projektid" at bounding box center [352, 307] width 45 height 11
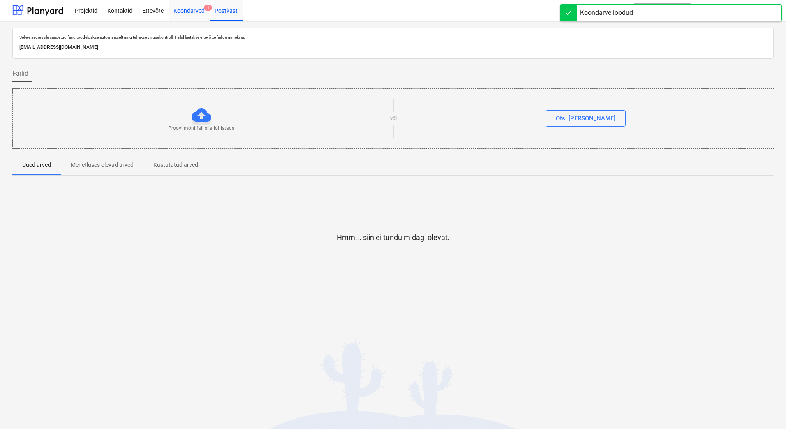
click at [191, 10] on div "Koondarved 1" at bounding box center [189, 10] width 41 height 21
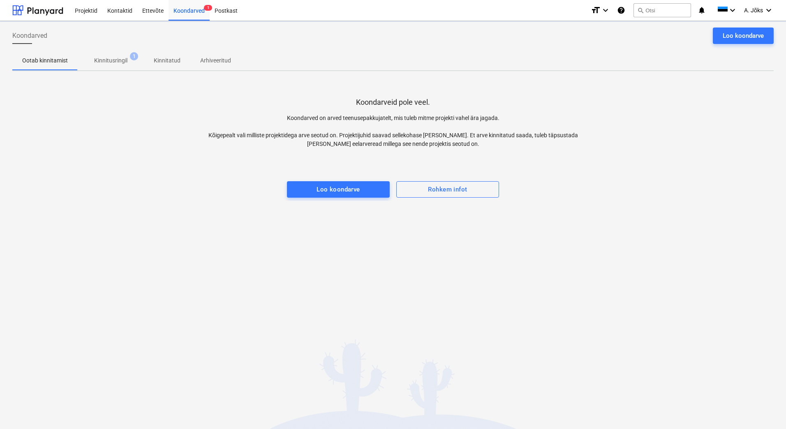
drag, startPoint x: 112, startPoint y: 60, endPoint x: 106, endPoint y: 62, distance: 6.6
click at [112, 60] on p "Kinnitusringil" at bounding box center [110, 60] width 33 height 9
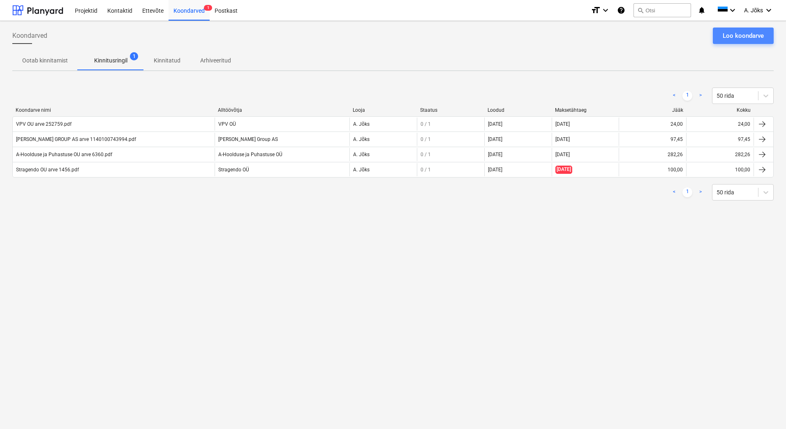
click at [739, 30] on div "Loo koondarve" at bounding box center [743, 35] width 41 height 11
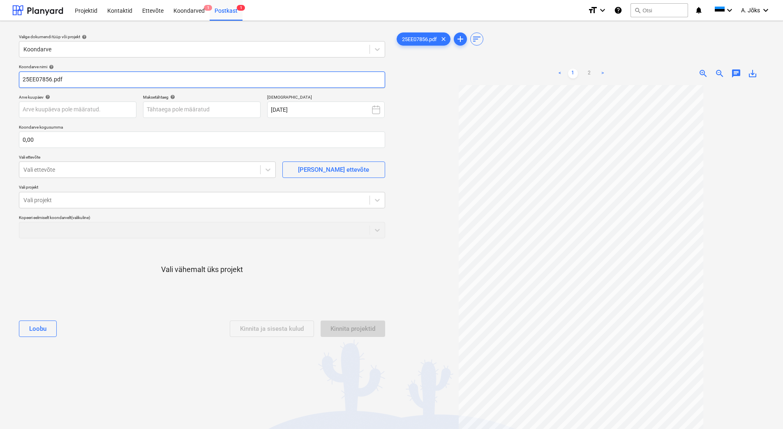
click at [23, 81] on input "25EE07856.pdf" at bounding box center [202, 80] width 366 height 16
paste input "Officeday Estonia OÜ"
type input "Officeday [GEOGRAPHIC_DATA] OU arve 25EE07856.pdf"
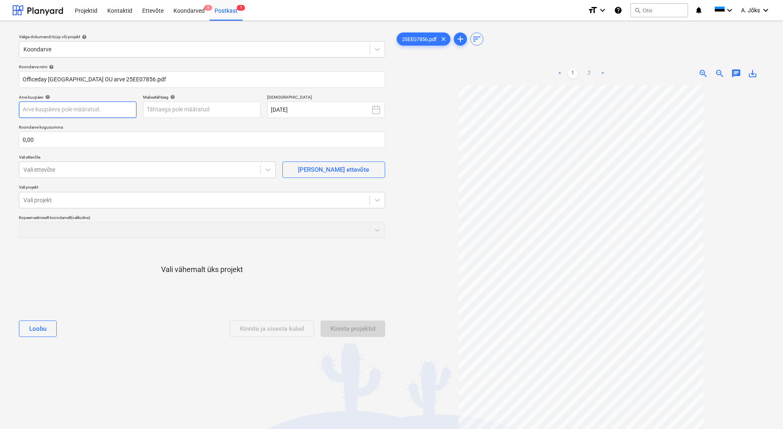
click at [95, 111] on body "Projektid Kontaktid Ettevõte Koondarved 1 Postkast 1 format_size keyboard_arrow…" at bounding box center [391, 214] width 783 height 429
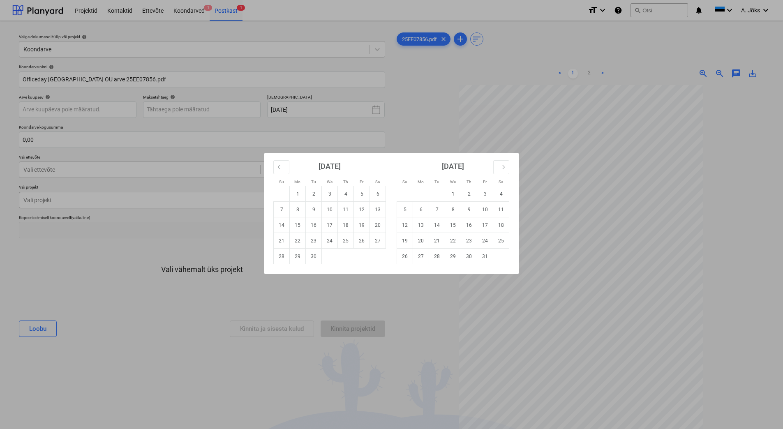
click at [360, 210] on td "12" at bounding box center [362, 210] width 16 height 16
type input "[DATE]"
click at [175, 111] on body "Projektid Kontaktid Ettevõte Koondarved 1 Postkast 1 format_size keyboard_arrow…" at bounding box center [391, 214] width 783 height 429
click at [364, 240] on td "26" at bounding box center [362, 241] width 16 height 16
type input "[DATE]"
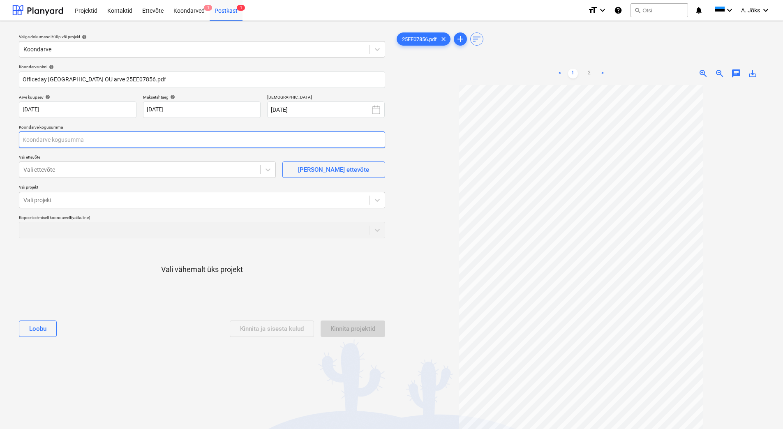
click at [170, 148] on input "text" at bounding box center [202, 140] width 366 height 16
type input "39,09"
click at [93, 171] on div at bounding box center [139, 170] width 233 height 8
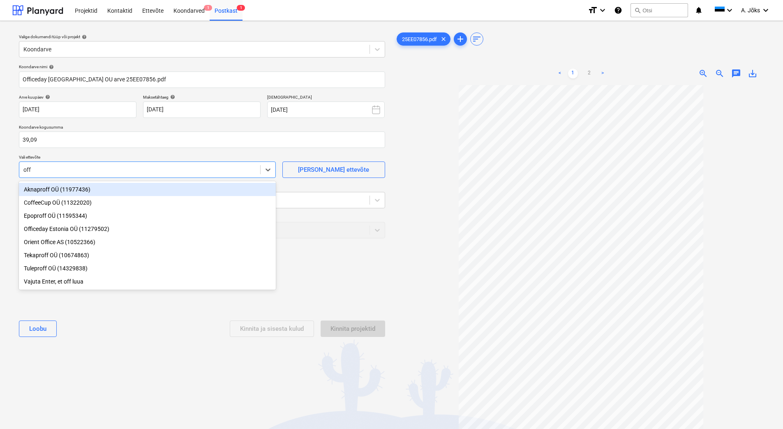
type input "offi"
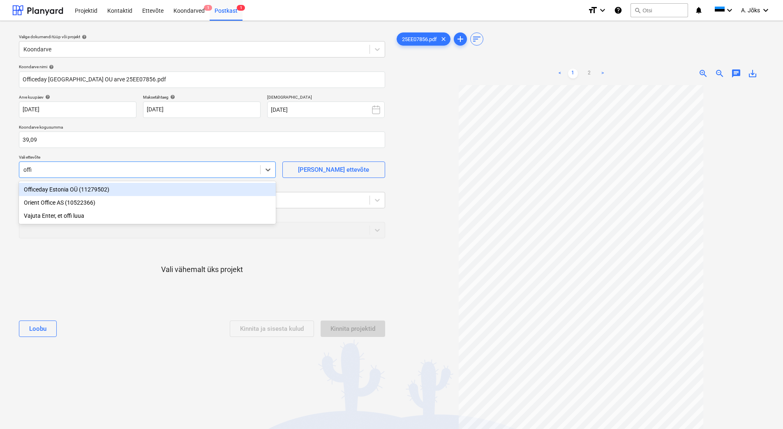
click at [86, 193] on div "Officeday Estonia OÜ (11279502)" at bounding box center [147, 189] width 257 height 13
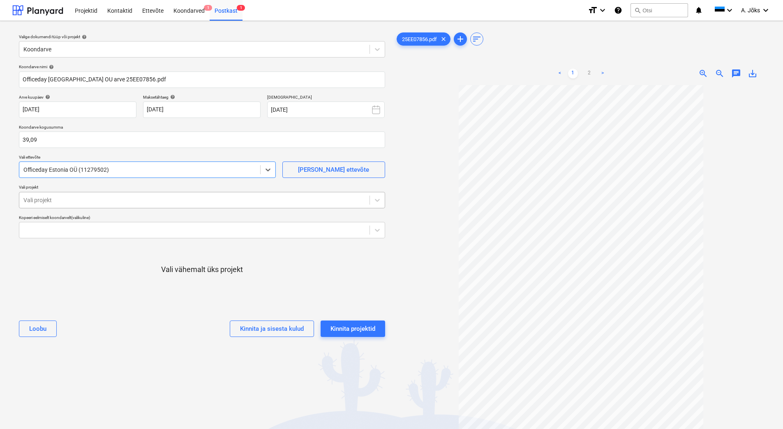
click at [91, 199] on div at bounding box center [194, 200] width 342 height 8
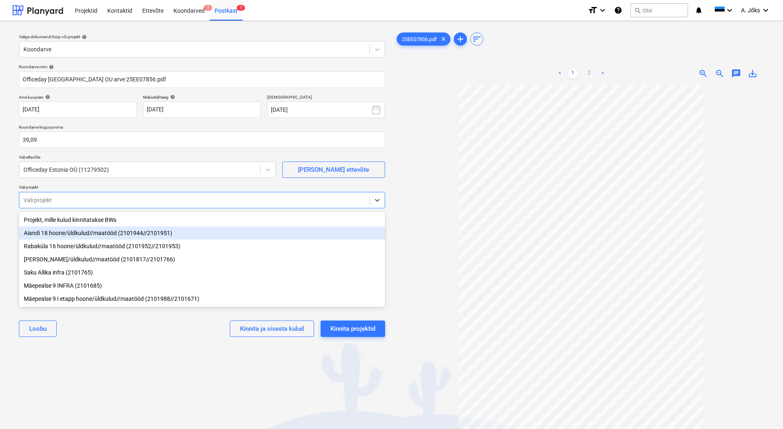
click at [89, 236] on div "Aiandi 18 hoone/üldkulud//maatööd (2101944//2101951)" at bounding box center [202, 232] width 366 height 13
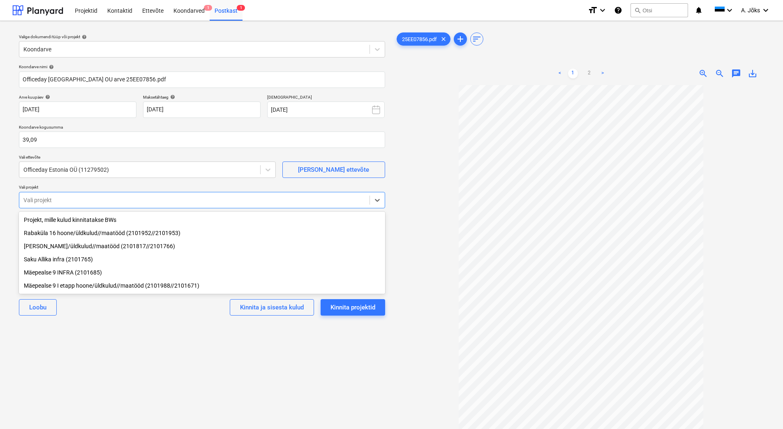
click at [161, 347] on div "Valige dokumendi tüüp või projekt help Koondarve Koondarve nimi help Officeday …" at bounding box center [201, 261] width 379 height 467
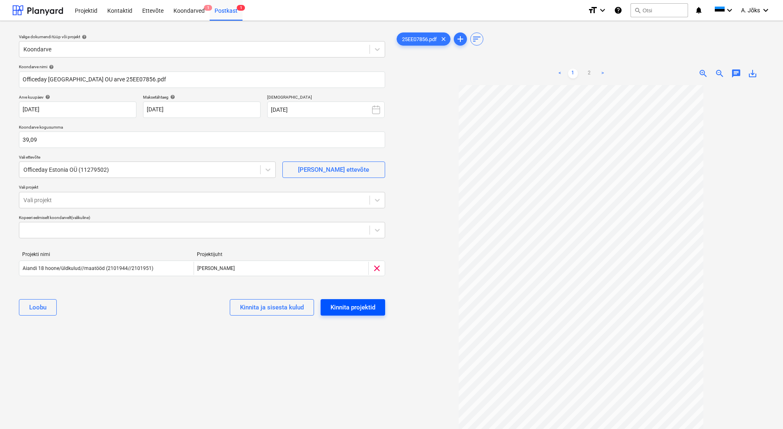
click at [351, 305] on div "Kinnita projektid" at bounding box center [352, 307] width 45 height 11
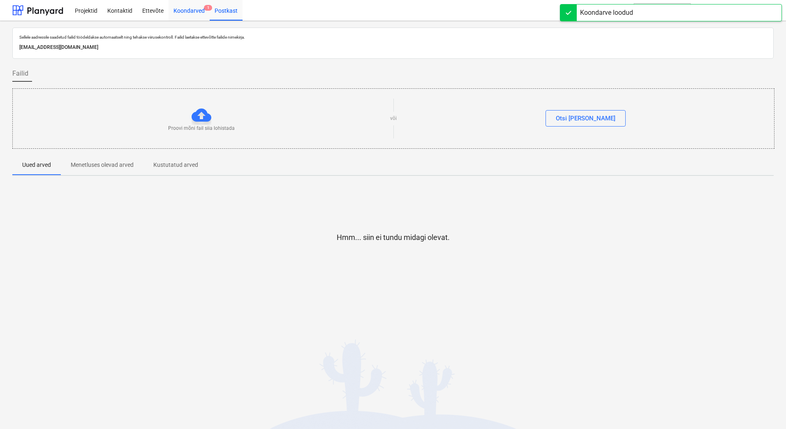
click at [187, 9] on div "Koondarved 1" at bounding box center [189, 10] width 41 height 21
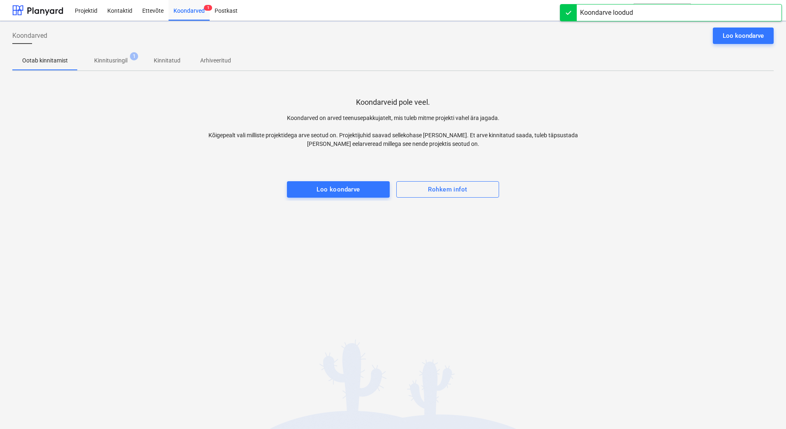
click at [119, 59] on p "Kinnitusringil" at bounding box center [110, 60] width 33 height 9
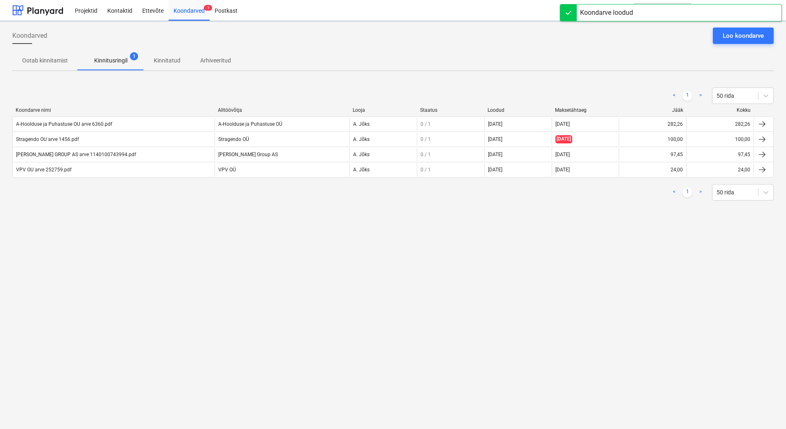
click at [159, 263] on div "Koondarved Loo koondarve Ootab kinnitamist Kinnitusringil 1 Kinnitatud Arhiveer…" at bounding box center [393, 225] width 786 height 408
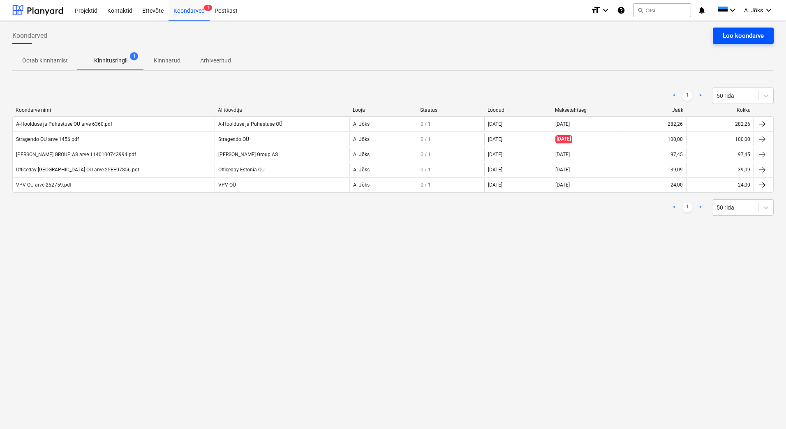
click at [755, 32] on div "Loo koondarve" at bounding box center [743, 35] width 41 height 11
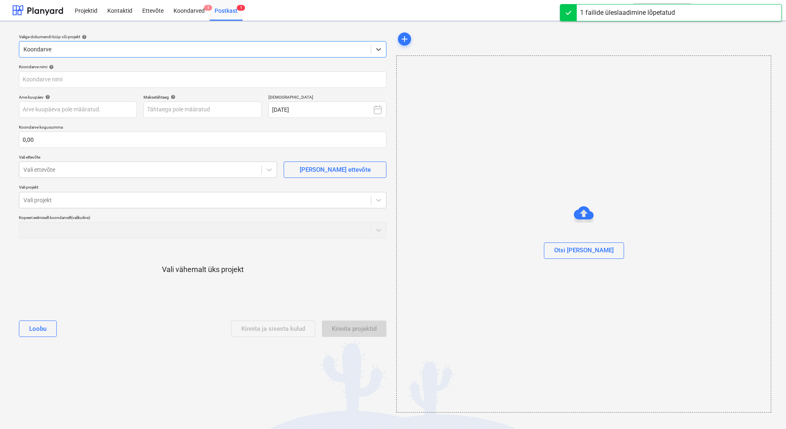
type input "PRE-KM202500980.pdf"
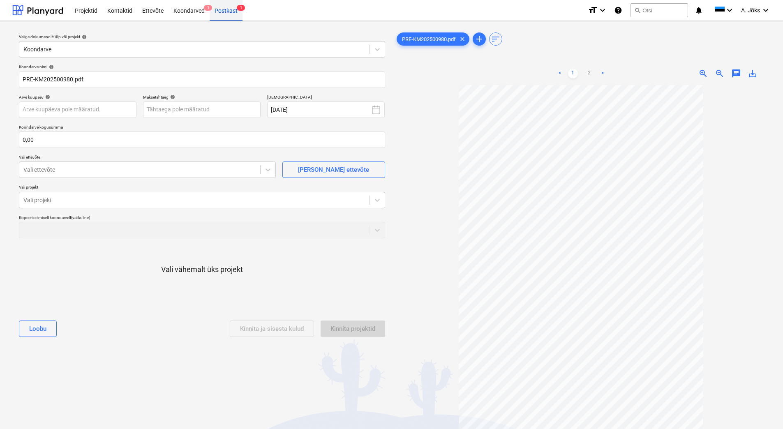
click at [227, 11] on div "Postkast 1" at bounding box center [226, 10] width 33 height 21
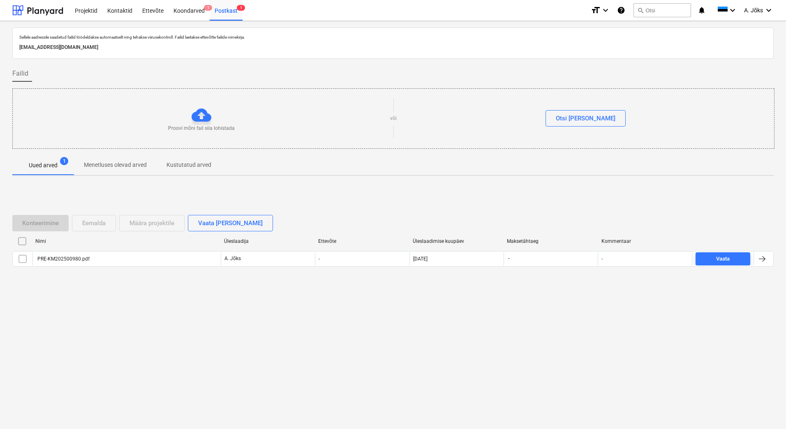
click at [24, 240] on input "checkbox" at bounding box center [22, 241] width 13 height 13
click at [94, 223] on div "Eemalda" at bounding box center [93, 223] width 23 height 11
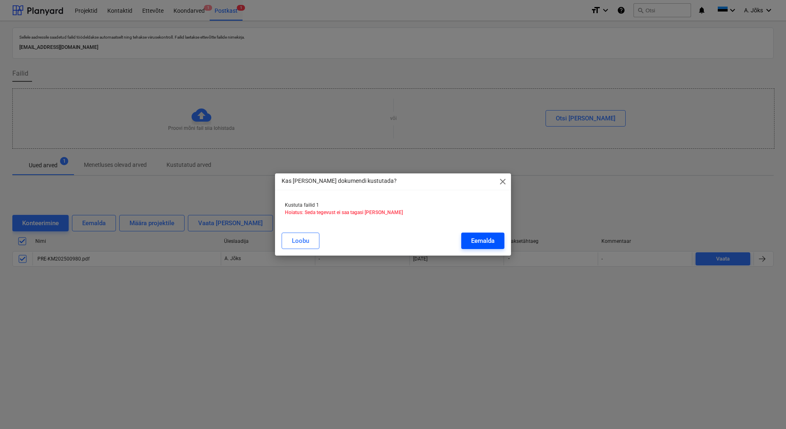
click at [489, 238] on div "Eemalda" at bounding box center [482, 241] width 23 height 11
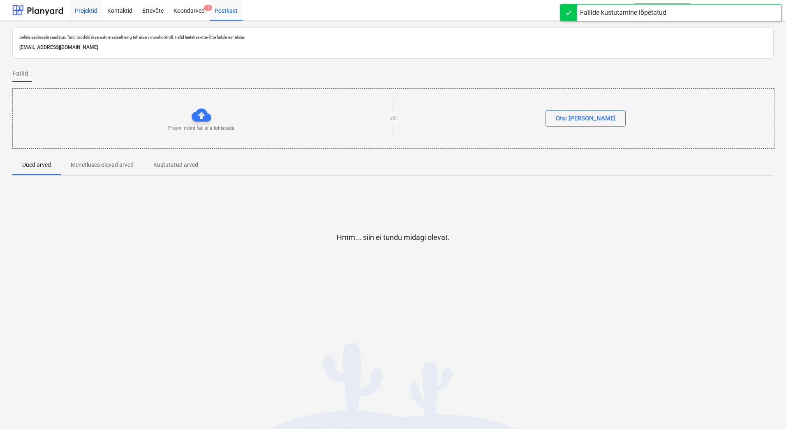
click at [89, 10] on div "Projektid" at bounding box center [86, 10] width 32 height 21
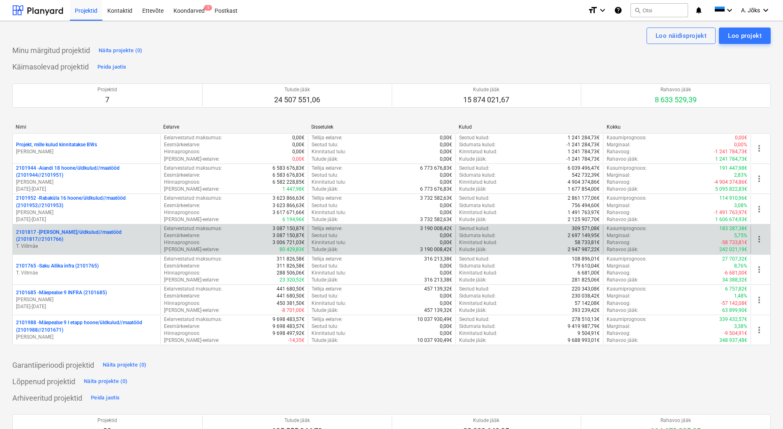
click at [65, 243] on p "2101817 - [PERSON_NAME]/üldkulud//maatööd (2101817//2101766)" at bounding box center [86, 236] width 141 height 14
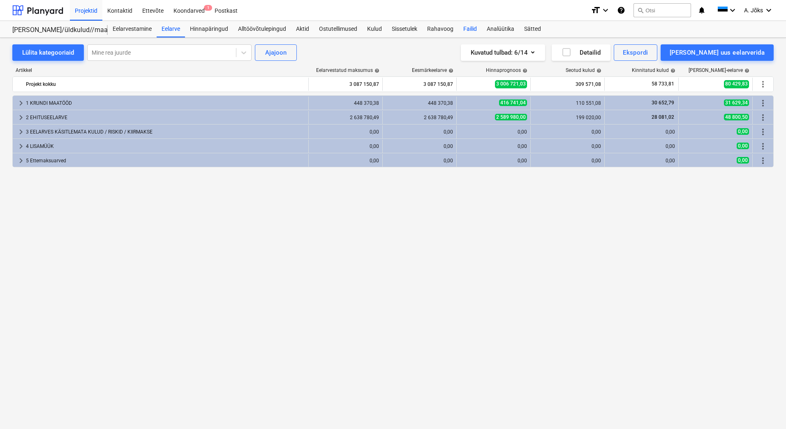
click at [465, 29] on div "Failid" at bounding box center [469, 29] width 23 height 16
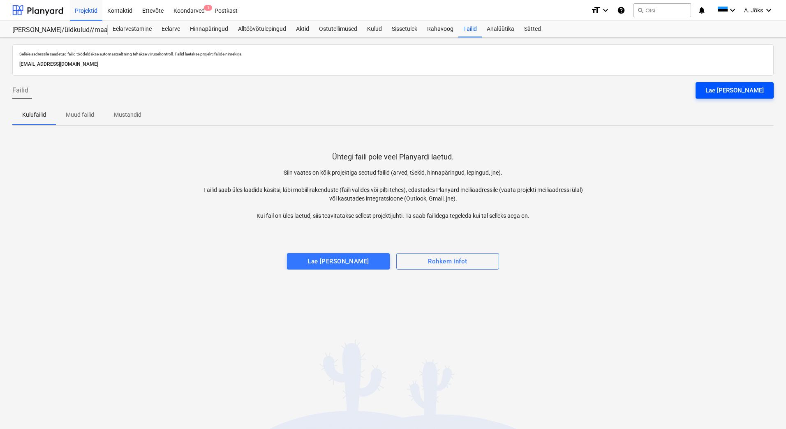
click at [746, 89] on div "Lae [PERSON_NAME]" at bounding box center [734, 90] width 58 height 11
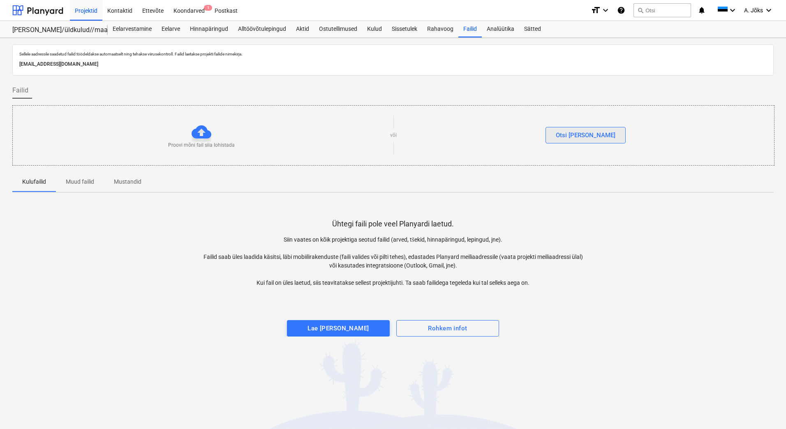
click at [575, 134] on div "Otsi [PERSON_NAME]" at bounding box center [586, 135] width 60 height 11
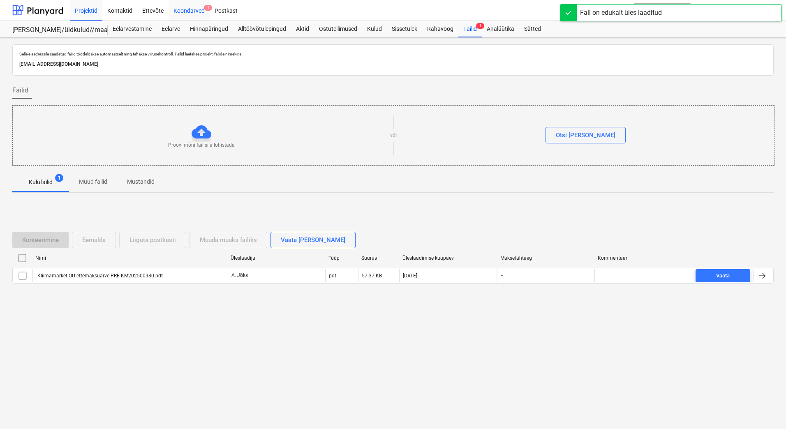
click at [192, 12] on div "Koondarved 1" at bounding box center [189, 10] width 41 height 21
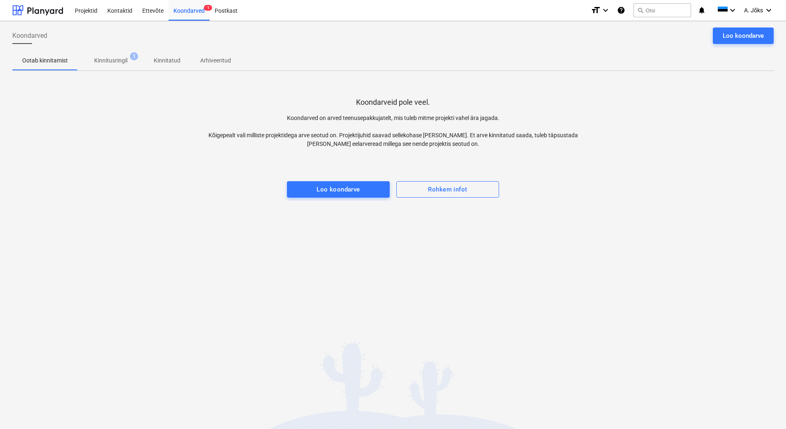
drag, startPoint x: 227, startPoint y: 10, endPoint x: 278, endPoint y: 18, distance: 51.6
click at [227, 10] on div "Postkast" at bounding box center [226, 10] width 33 height 21
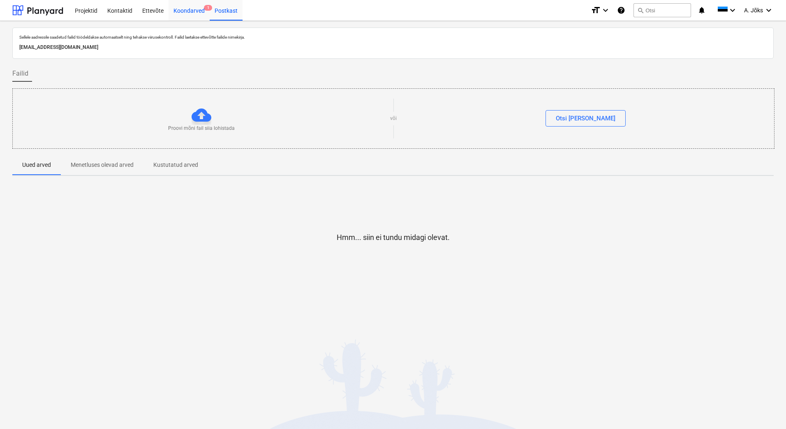
click at [189, 8] on div "Koondarved 1" at bounding box center [189, 10] width 41 height 21
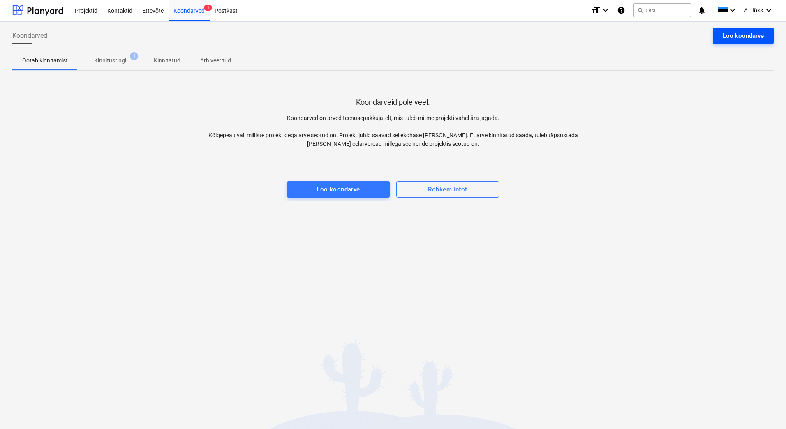
click at [747, 37] on div "Loo koondarve" at bounding box center [743, 35] width 41 height 11
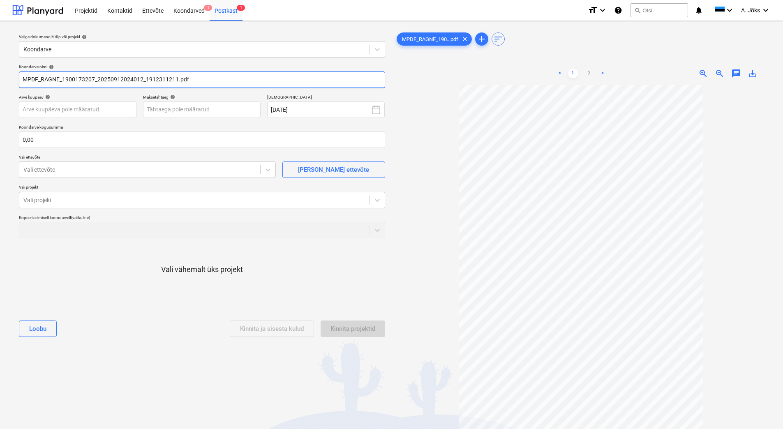
drag, startPoint x: 146, startPoint y: 81, endPoint x: -15, endPoint y: 60, distance: 162.6
click at [0, 60] on html "Projektid Kontaktid Ettevõte Koondarved 1 Postkast 1 format_size keyboard_arrow…" at bounding box center [391, 214] width 783 height 429
paste input "RAGN-SELLS AS"
type input "RAGN-SELLS AS arve 1912311211.pdf"
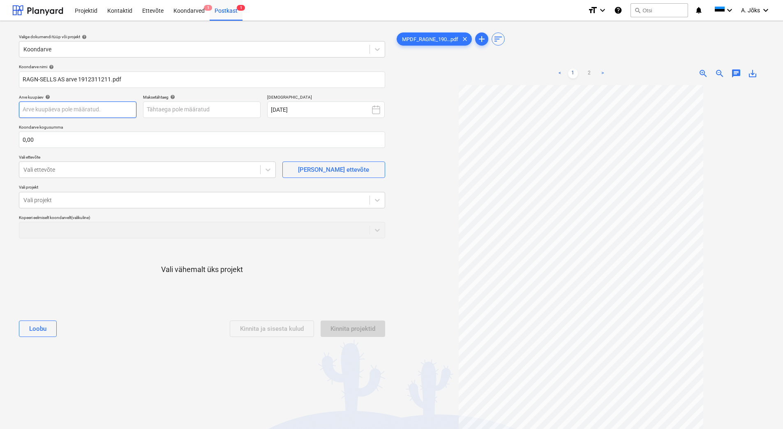
click at [91, 110] on body "Projektid Kontaktid Ettevõte Koondarved 1 Postkast 1 format_size keyboard_arrow…" at bounding box center [391, 214] width 783 height 429
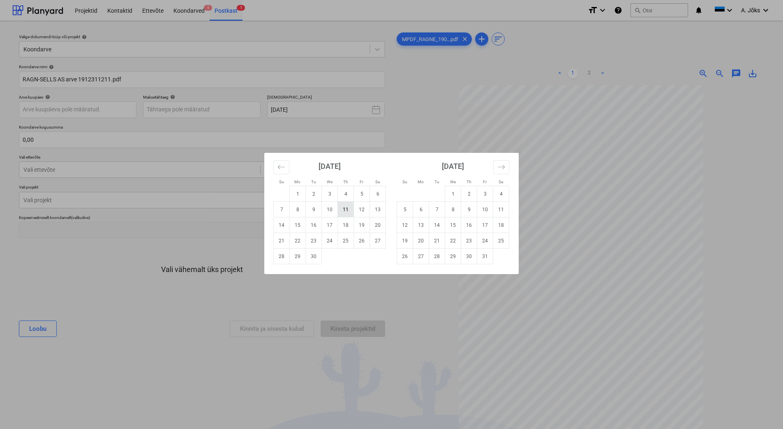
click at [343, 207] on td "11" at bounding box center [346, 210] width 16 height 16
type input "[DATE]"
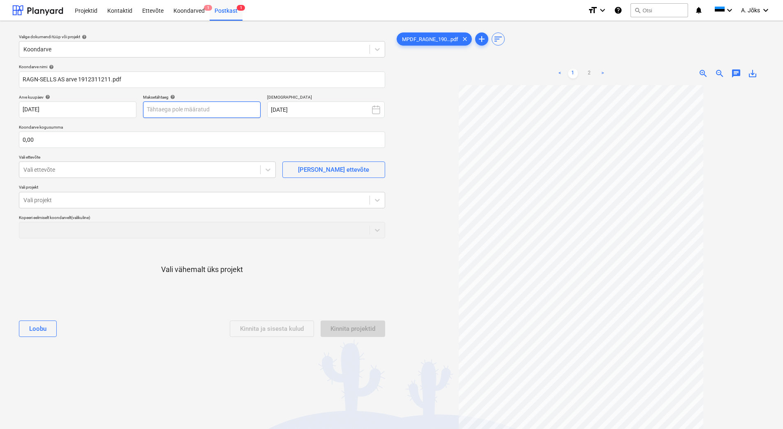
click at [215, 109] on body "Projektid Kontaktid Ettevõte Koondarved 1 Postkast 1 format_size keyboard_arrow…" at bounding box center [391, 214] width 783 height 429
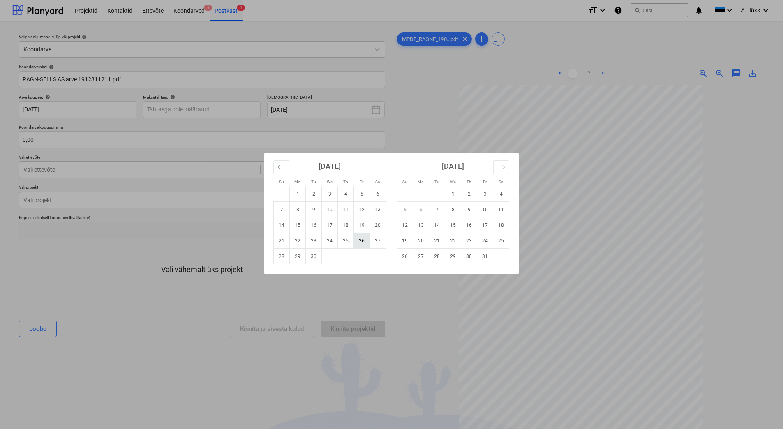
click at [358, 241] on td "26" at bounding box center [362, 241] width 16 height 16
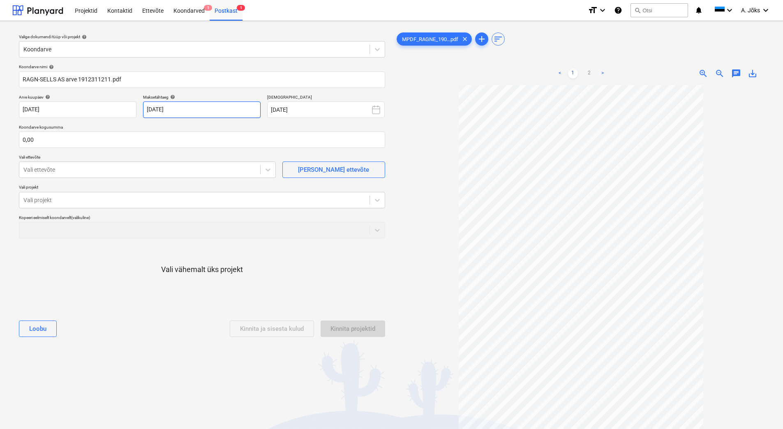
click at [204, 109] on body "Projektid Kontaktid Ettevõte Koondarved 1 Postkast 1 format_size keyboard_arrow…" at bounding box center [391, 214] width 783 height 429
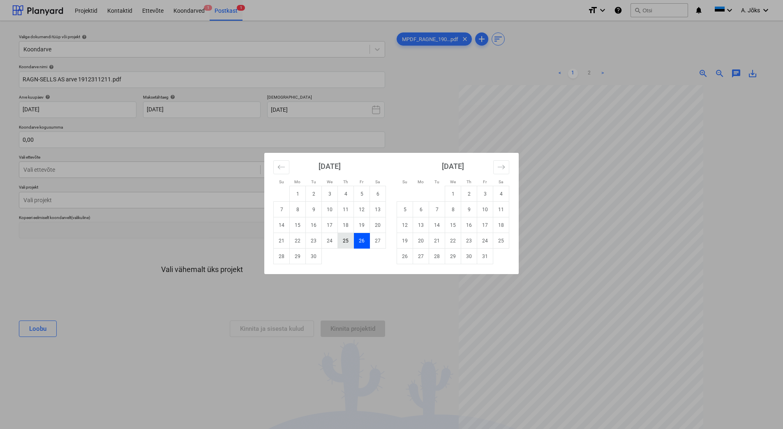
click at [345, 236] on td "25" at bounding box center [346, 241] width 16 height 16
type input "[DATE]"
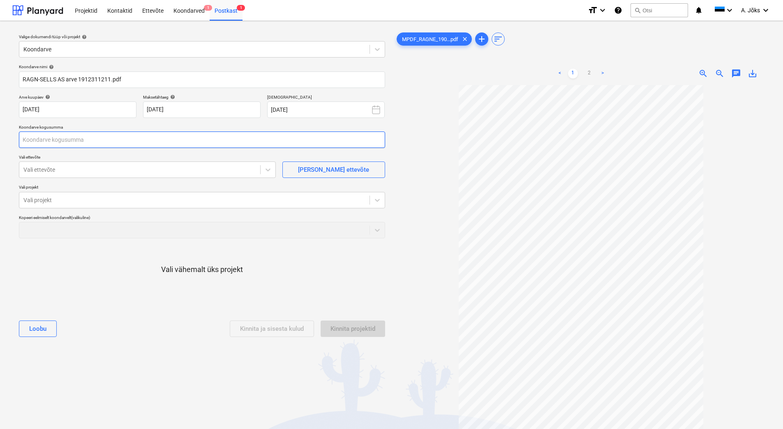
click at [147, 139] on input "text" at bounding box center [202, 140] width 366 height 16
type input "5 500,00"
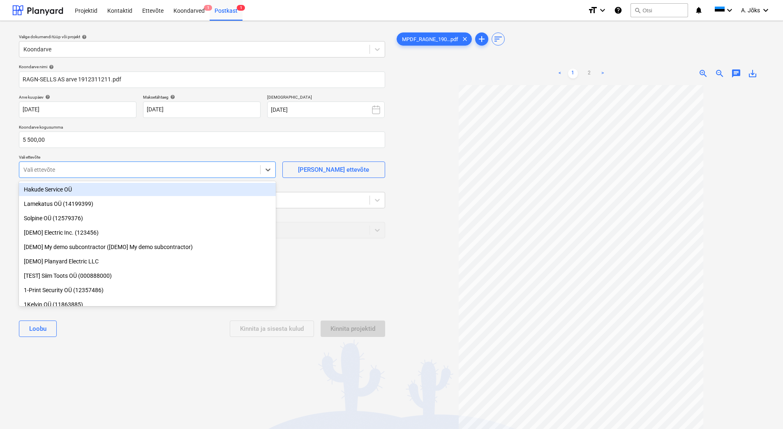
click at [52, 167] on div at bounding box center [139, 170] width 233 height 8
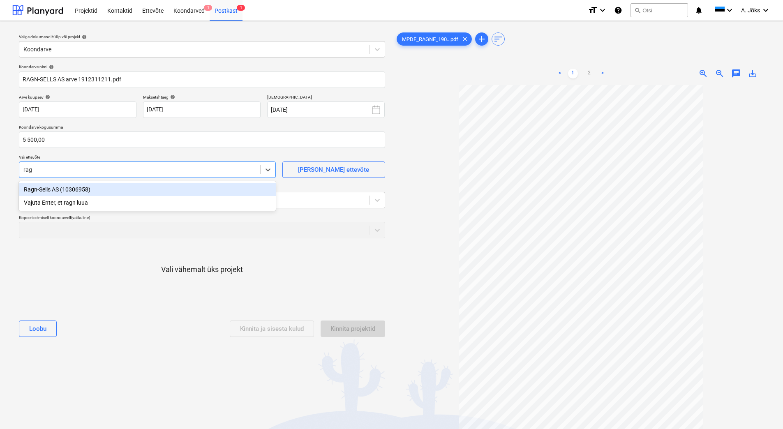
type input "ragn"
click at [64, 192] on div "Ragn-Sells AS (10306958)" at bounding box center [147, 189] width 257 height 13
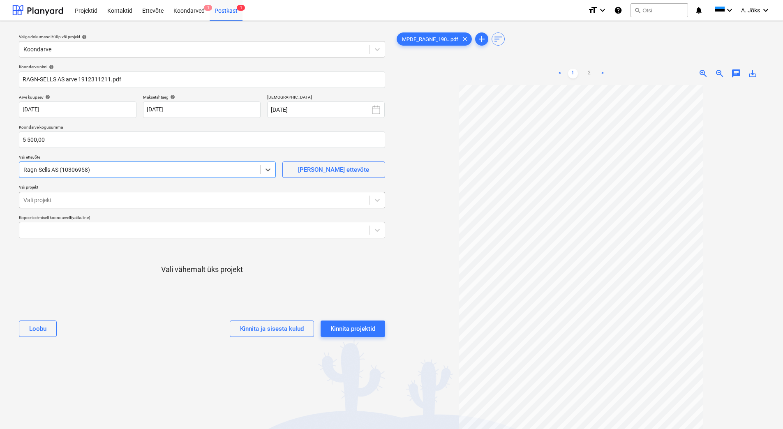
click at [67, 200] on div at bounding box center [194, 200] width 342 height 8
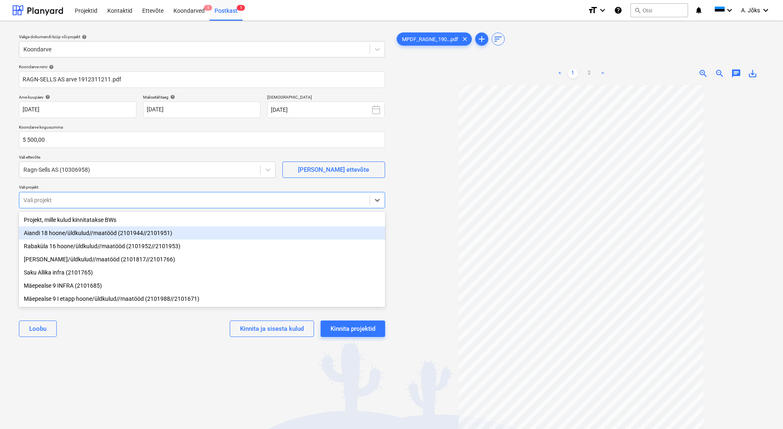
click at [69, 235] on div "Aiandi 18 hoone/üldkulud//maatööd (2101944//2101951)" at bounding box center [202, 232] width 366 height 13
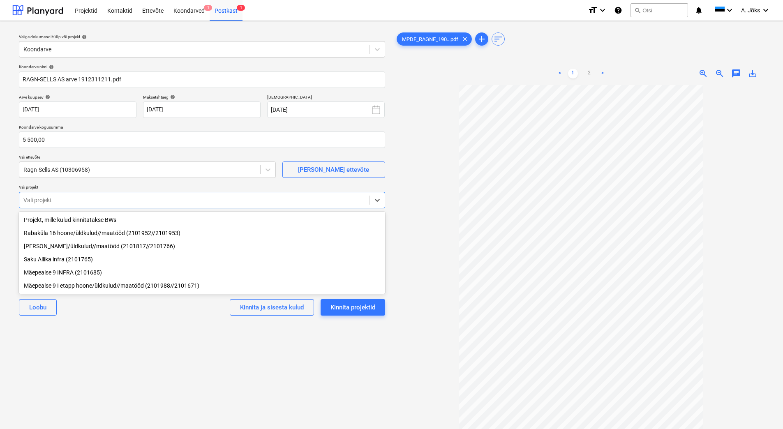
click at [91, 333] on div "Valige dokumendi tüüp või projekt help Koondarve Koondarve nimi help RAGN-SELLS…" at bounding box center [201, 261] width 379 height 467
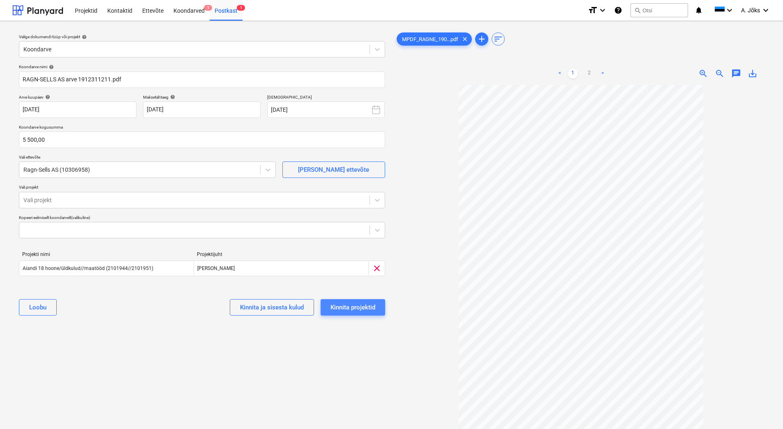
click at [378, 310] on button "Kinnita projektid" at bounding box center [353, 307] width 65 height 16
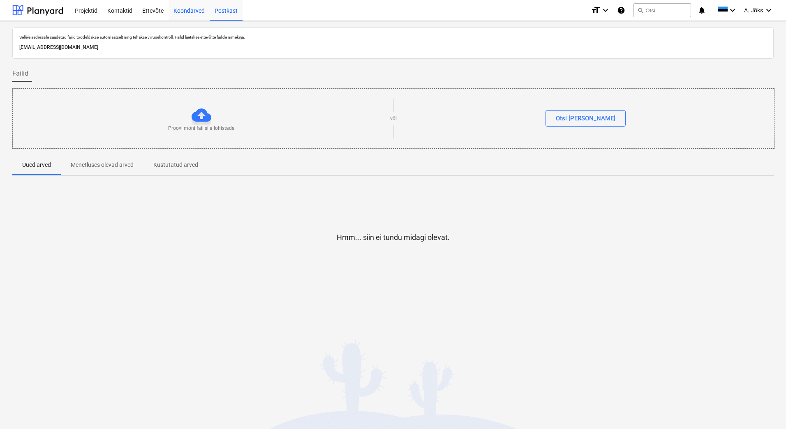
drag, startPoint x: 177, startPoint y: 8, endPoint x: 178, endPoint y: 14, distance: 5.6
click at [177, 8] on div "Koondarved" at bounding box center [189, 10] width 41 height 21
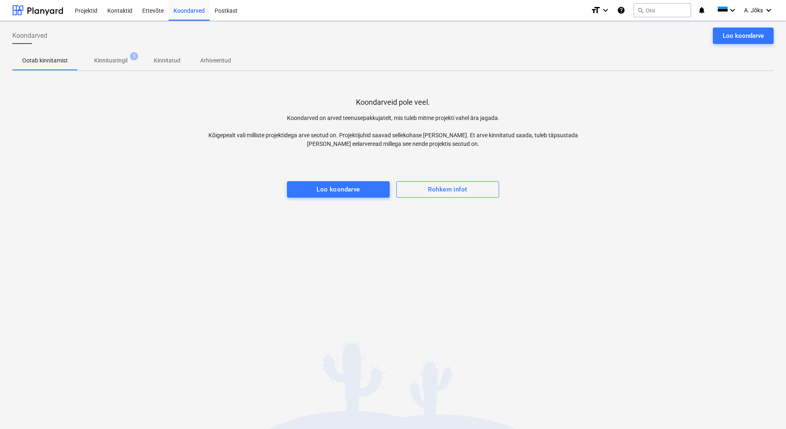
click at [99, 121] on div "Koondarveid pole veel. Koondarved on arved teenusepakkujatelt, mis tuleb mitme …" at bounding box center [392, 139] width 761 height 123
click at [104, 60] on p "Kinnitusringil" at bounding box center [110, 60] width 33 height 9
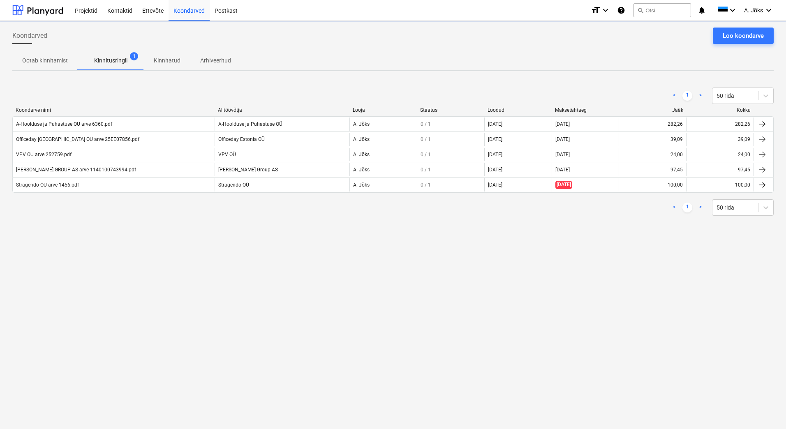
click at [187, 256] on div "Koondarved Loo koondarve Ootab kinnitamist Kinnitusringil 1 Kinnitatud Arhiveer…" at bounding box center [393, 225] width 786 height 408
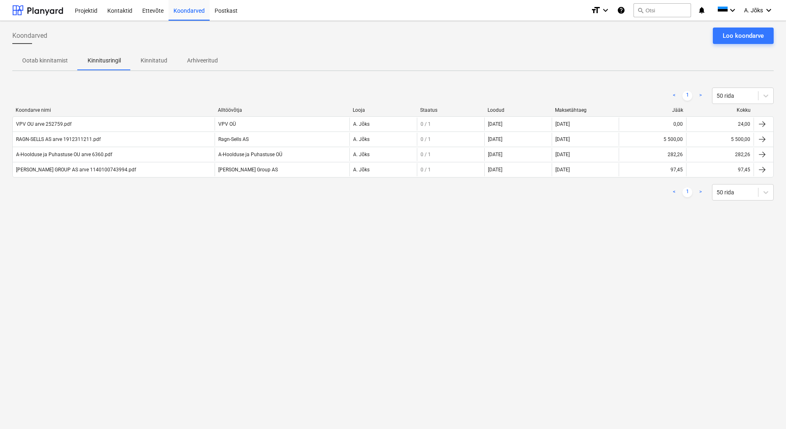
drag, startPoint x: 196, startPoint y: 293, endPoint x: 190, endPoint y: 279, distance: 15.3
click at [196, 293] on div "Koondarved Loo koondarve Ootab kinnitamist Kinnitusringil Kinnitatud Arhiveerit…" at bounding box center [393, 225] width 786 height 408
click at [99, 141] on div "RAGN-SELLS AS arve 1912311211.pdf" at bounding box center [58, 139] width 85 height 6
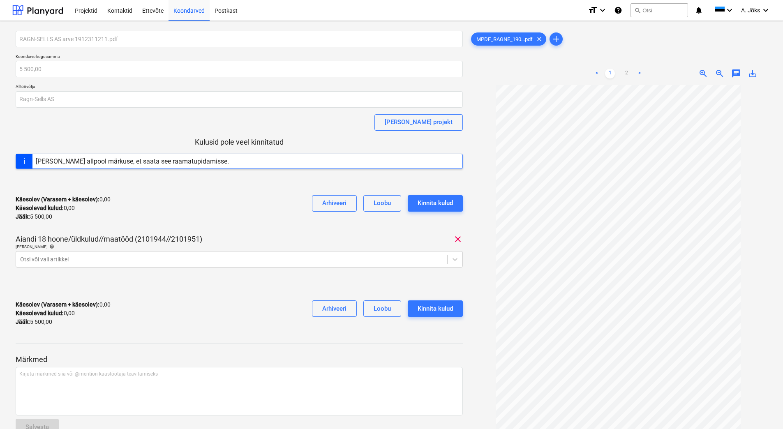
click at [736, 72] on span "chat" at bounding box center [736, 74] width 10 height 10
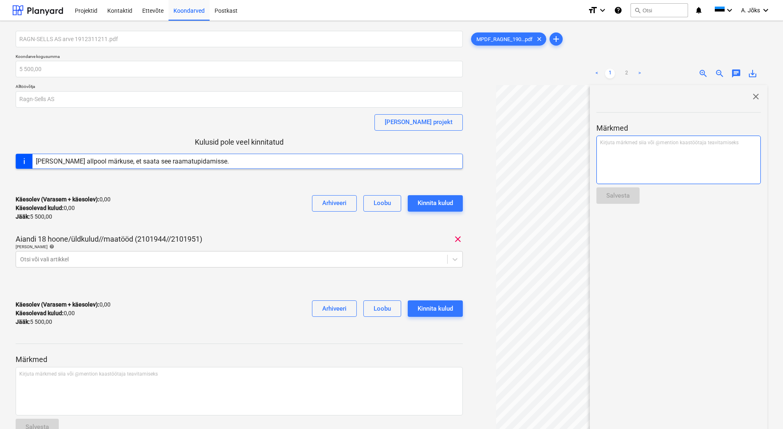
click at [626, 159] on div "Kirjuta märkmed siia või @mention kaastöötaja teavitamiseks ﻿" at bounding box center [678, 160] width 164 height 49
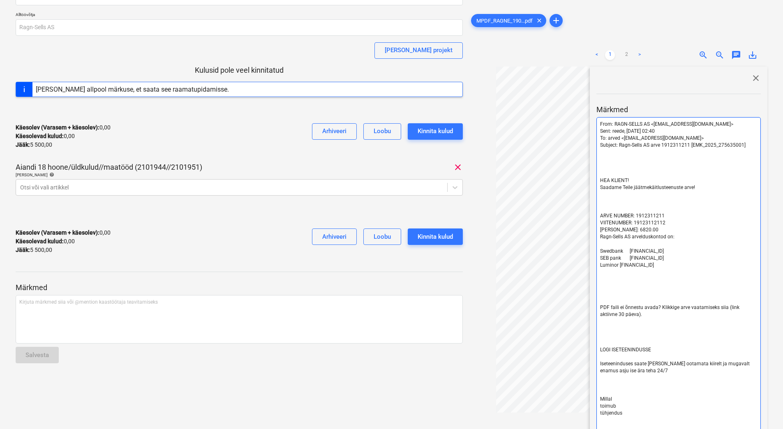
scroll to position [201, 0]
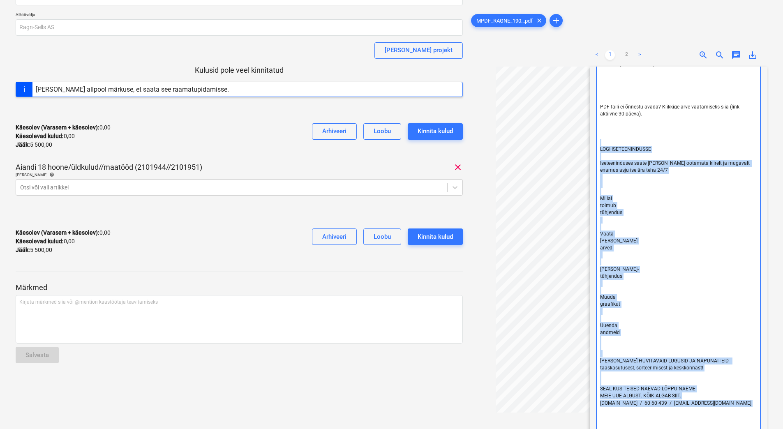
drag, startPoint x: 610, startPoint y: 133, endPoint x: 740, endPoint y: 412, distance: 307.3
click at [740, 412] on div "From: RAGN-SELLS AS <[EMAIL_ADDRESS][DOMAIN_NAME]> Sent: reede, [DATE] 02:40 To…" at bounding box center [678, 185] width 164 height 536
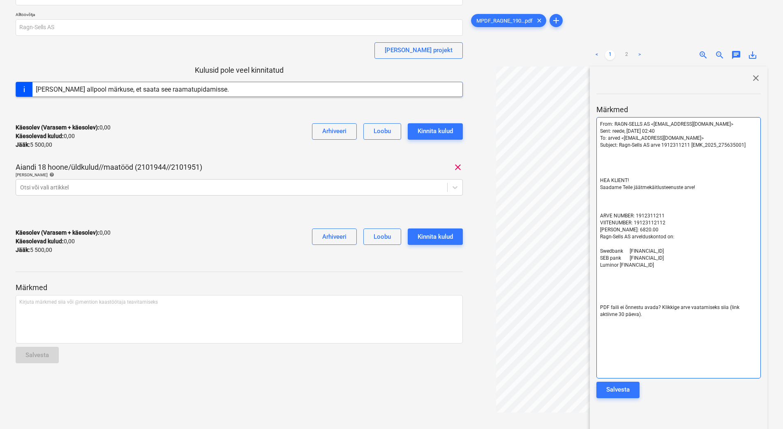
scroll to position [0, 0]
click at [661, 170] on p "﻿" at bounding box center [678, 166] width 157 height 7
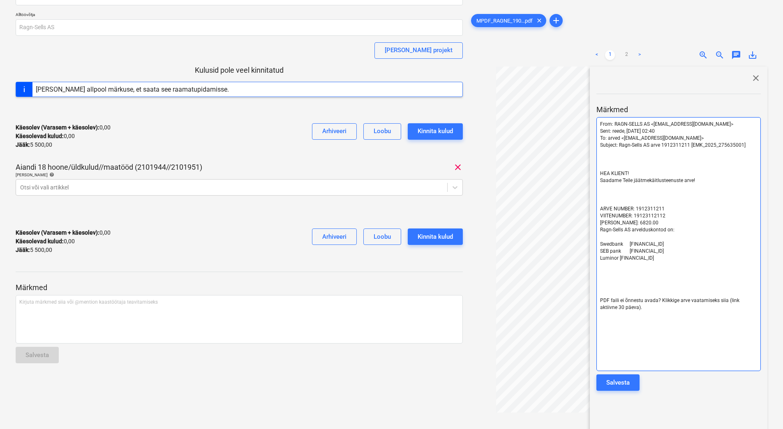
drag, startPoint x: 689, startPoint y: 281, endPoint x: 690, endPoint y: 286, distance: 5.8
click at [690, 281] on p "﻿" at bounding box center [678, 279] width 157 height 7
drag, startPoint x: 668, startPoint y: 312, endPoint x: 593, endPoint y: 283, distance: 80.5
click at [593, 283] on div "close Märkmed From: RAGN-SELLS AS <[EMAIL_ADDRESS][DOMAIN_NAME]> Sent: reede, […" at bounding box center [679, 276] width 178 height 419
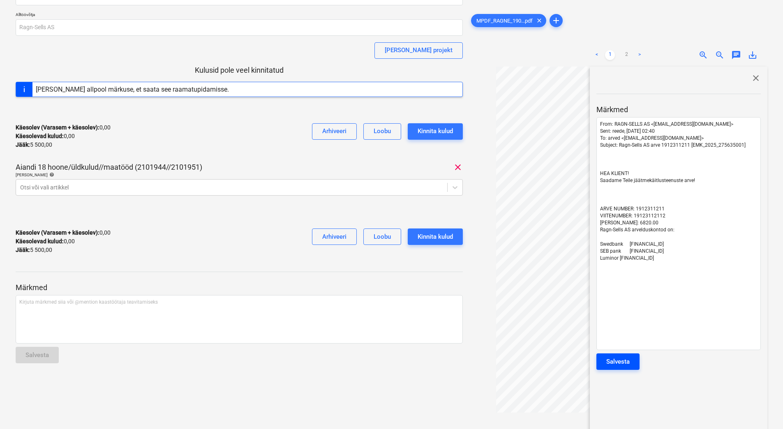
click at [621, 362] on div "Salvesta" at bounding box center [617, 361] width 23 height 11
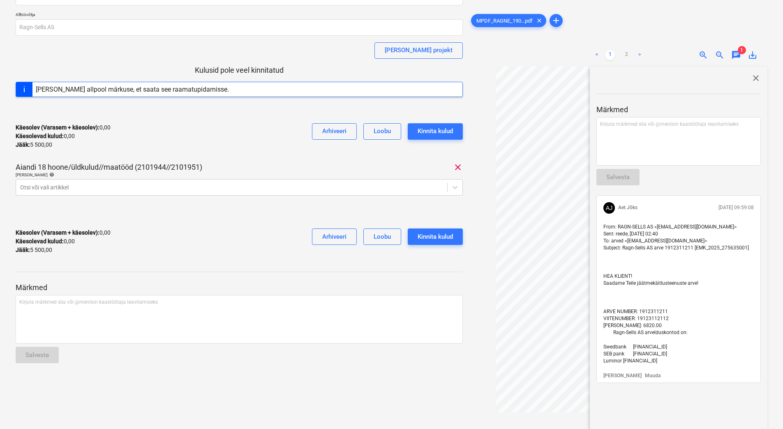
click at [754, 78] on span "close" at bounding box center [756, 78] width 10 height 10
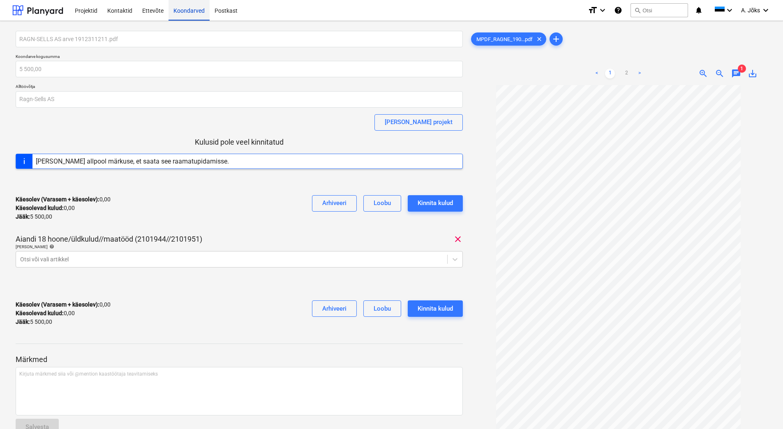
click at [189, 13] on div "Koondarved" at bounding box center [189, 10] width 41 height 21
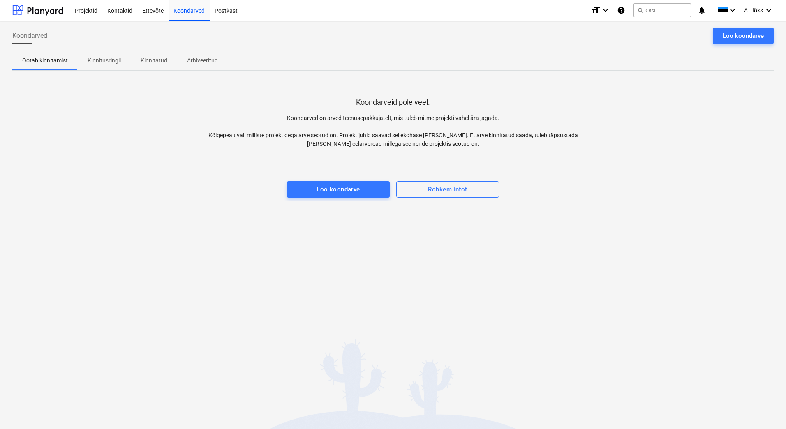
click at [108, 56] on p "Kinnitusringil" at bounding box center [104, 60] width 33 height 9
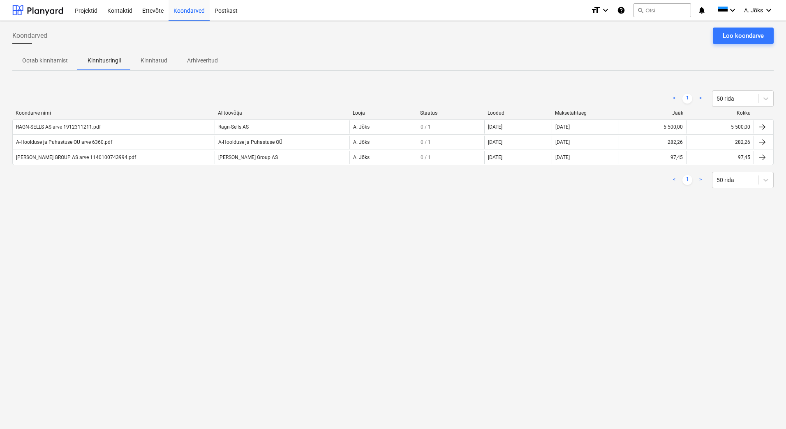
click at [357, 255] on div "Koondarved Loo koondarve Ootab kinnitamist Kinnitusringil Kinnitatud Arhiveerit…" at bounding box center [393, 225] width 786 height 408
click at [152, 60] on p "Kinnitatud" at bounding box center [154, 60] width 27 height 9
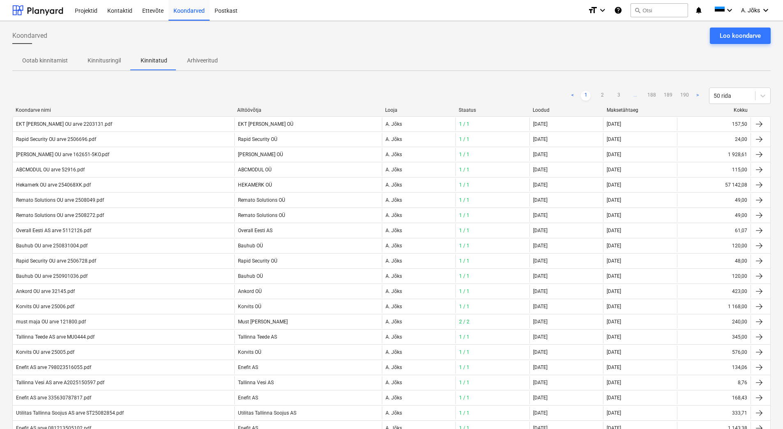
drag, startPoint x: 105, startPoint y: 61, endPoint x: 111, endPoint y: 62, distance: 5.6
click at [105, 61] on p "Kinnitusringil" at bounding box center [104, 60] width 33 height 9
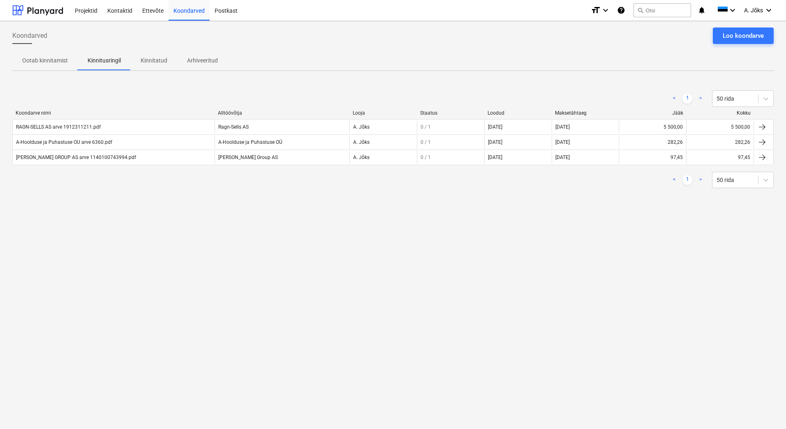
click at [157, 63] on p "Kinnitatud" at bounding box center [154, 60] width 27 height 9
